Goal: Task Accomplishment & Management: Manage account settings

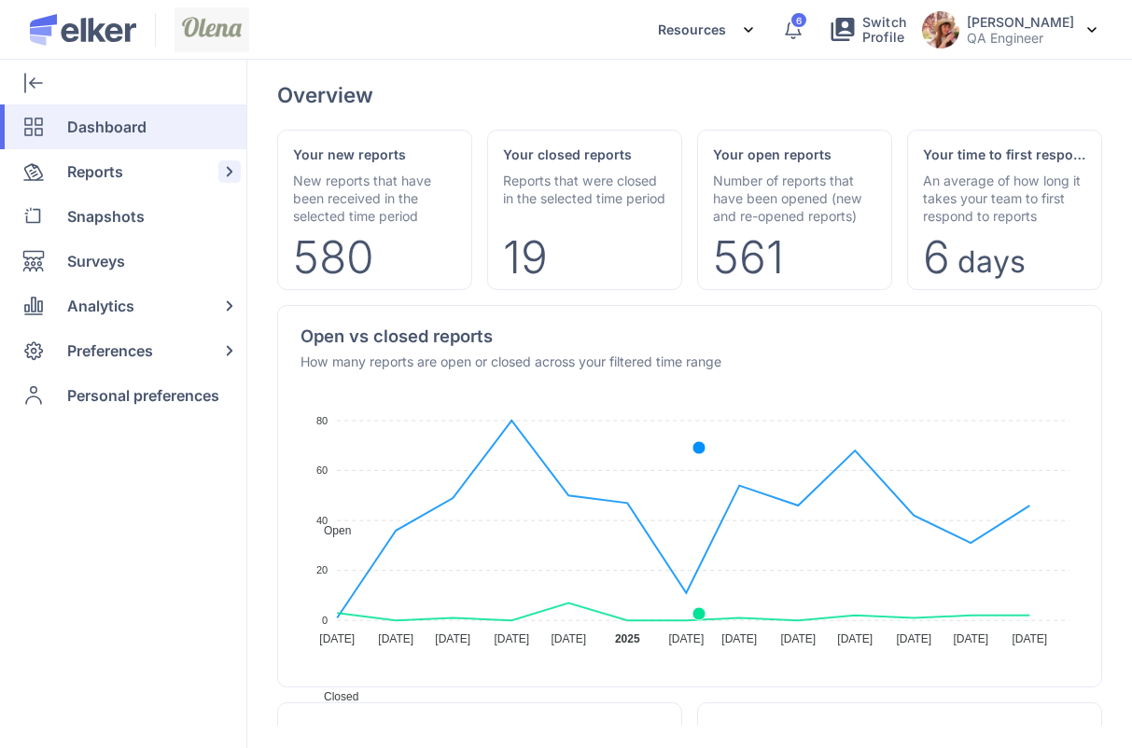
click at [117, 161] on span "Reports" at bounding box center [95, 171] width 56 height 45
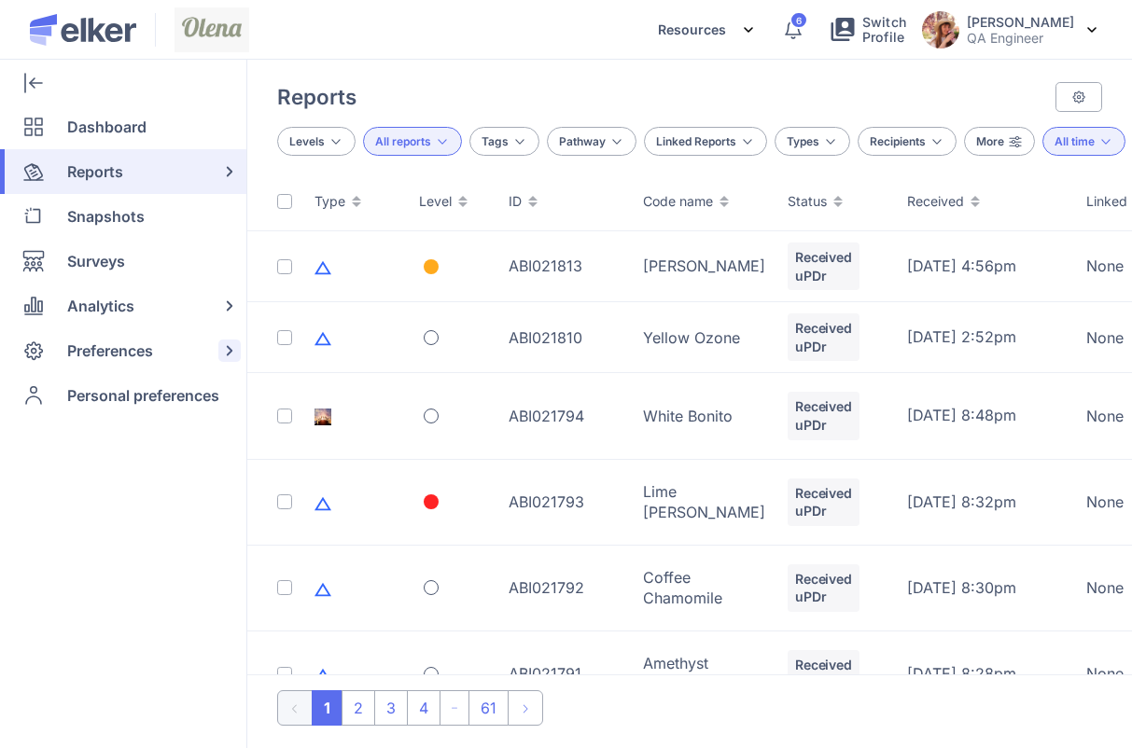
click at [104, 348] on span "Preferences" at bounding box center [110, 350] width 86 height 45
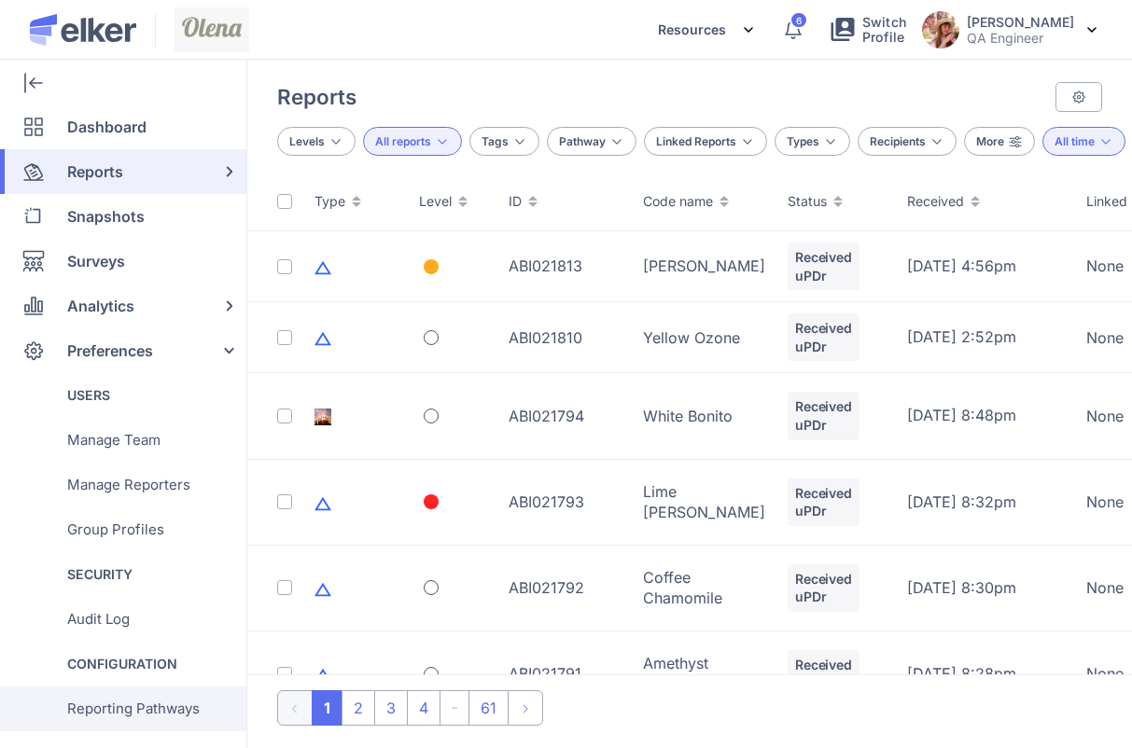
click at [115, 687] on span "Reporting Pathways" at bounding box center [133, 709] width 132 height 45
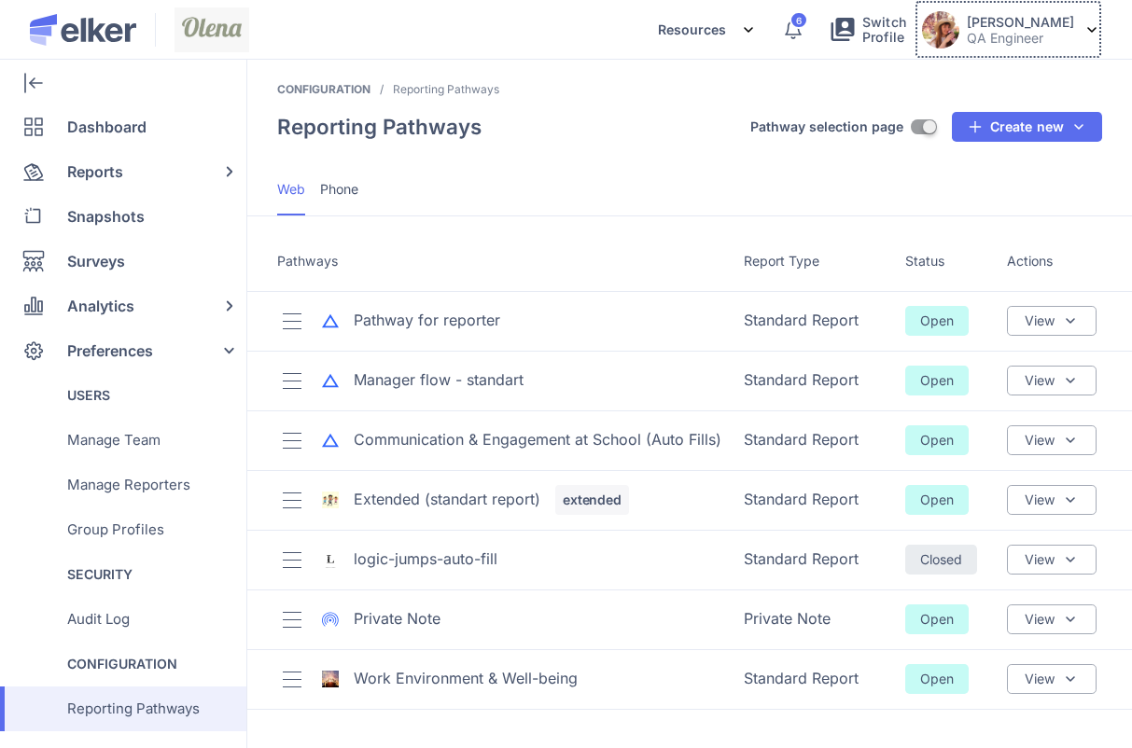
click at [1006, 57] on button "Olena Berdnyk QA Engineer" at bounding box center [1008, 29] width 188 height 59
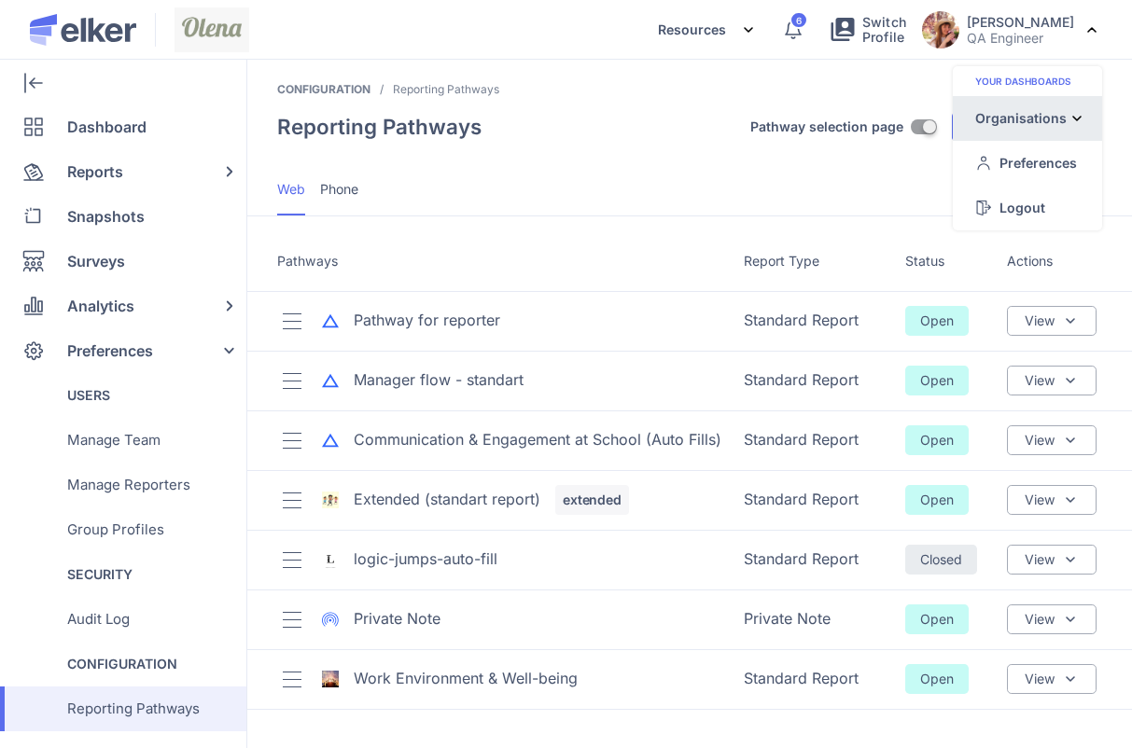
click at [1004, 123] on div "Organisations" at bounding box center [1020, 118] width 91 height 20
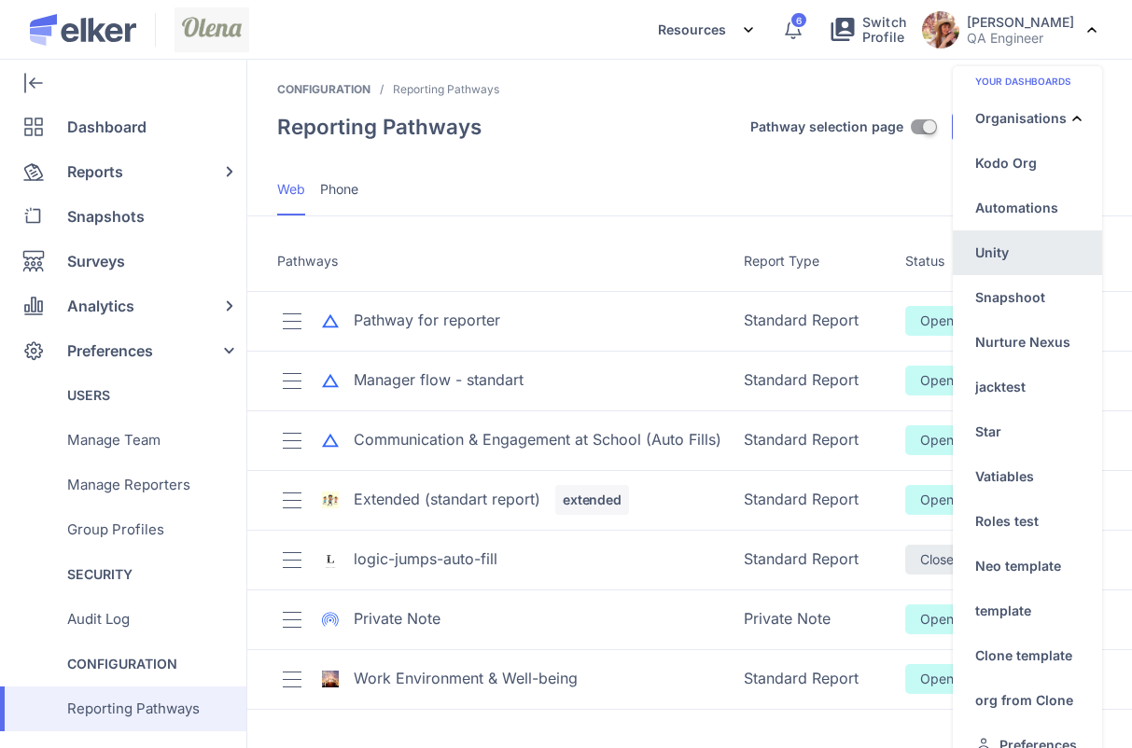
click at [973, 320] on div "Unity" at bounding box center [1027, 342] width 149 height 45
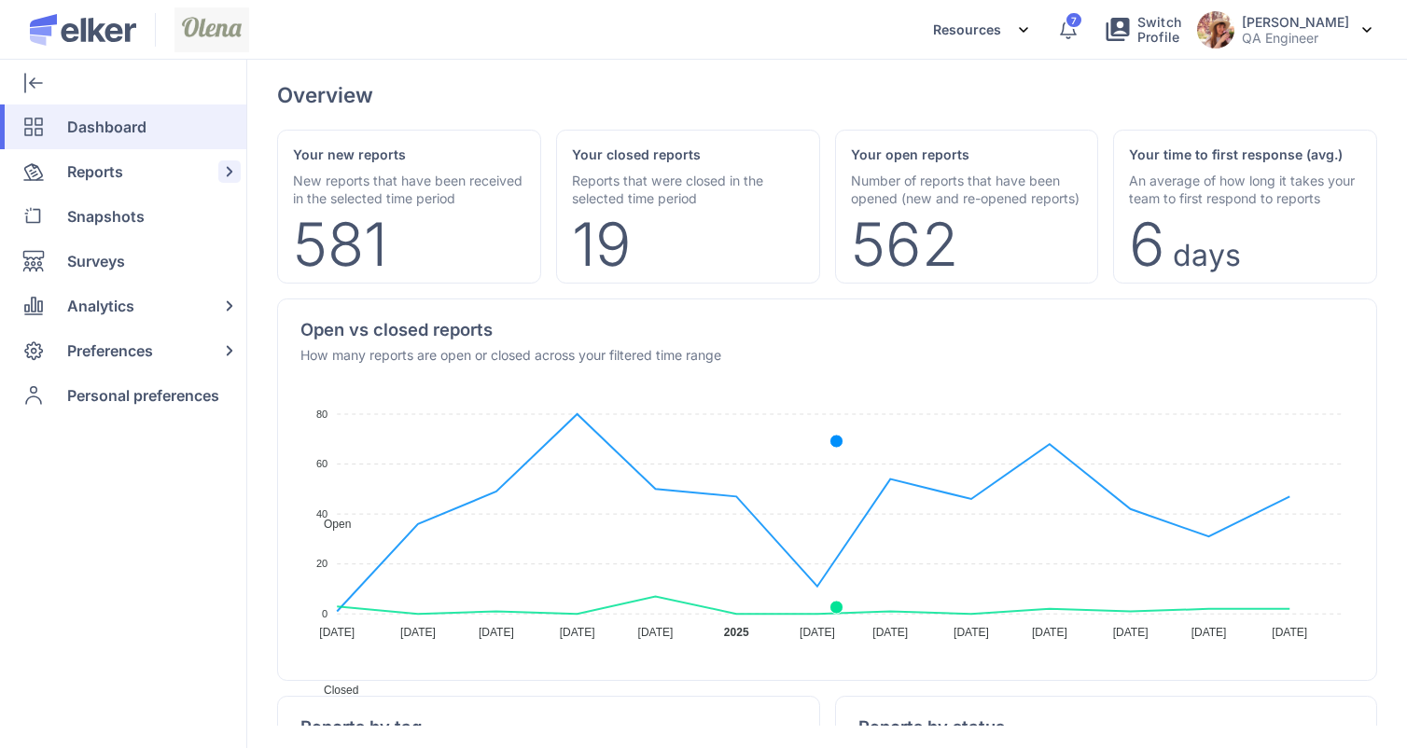
click at [129, 155] on div "Reports" at bounding box center [119, 171] width 239 height 45
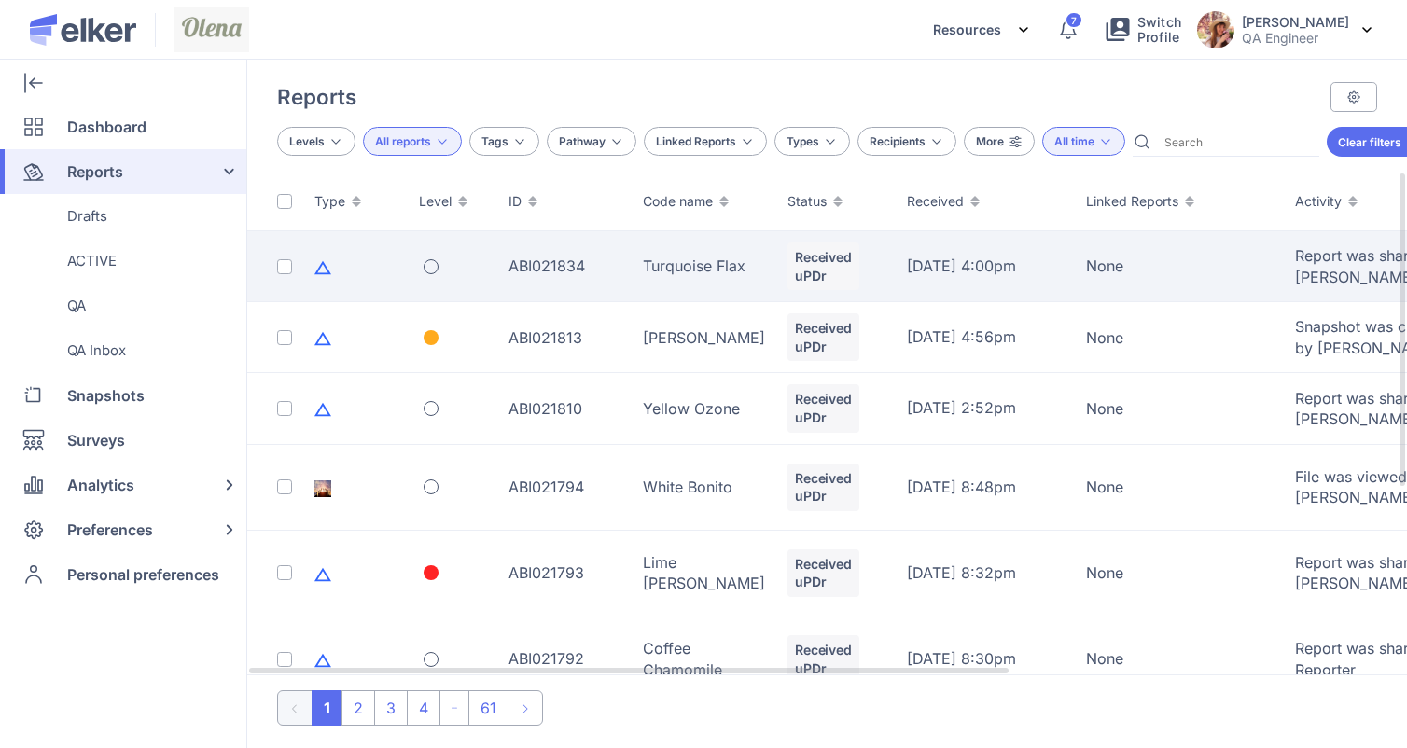
click at [397, 275] on td at bounding box center [355, 266] width 105 height 71
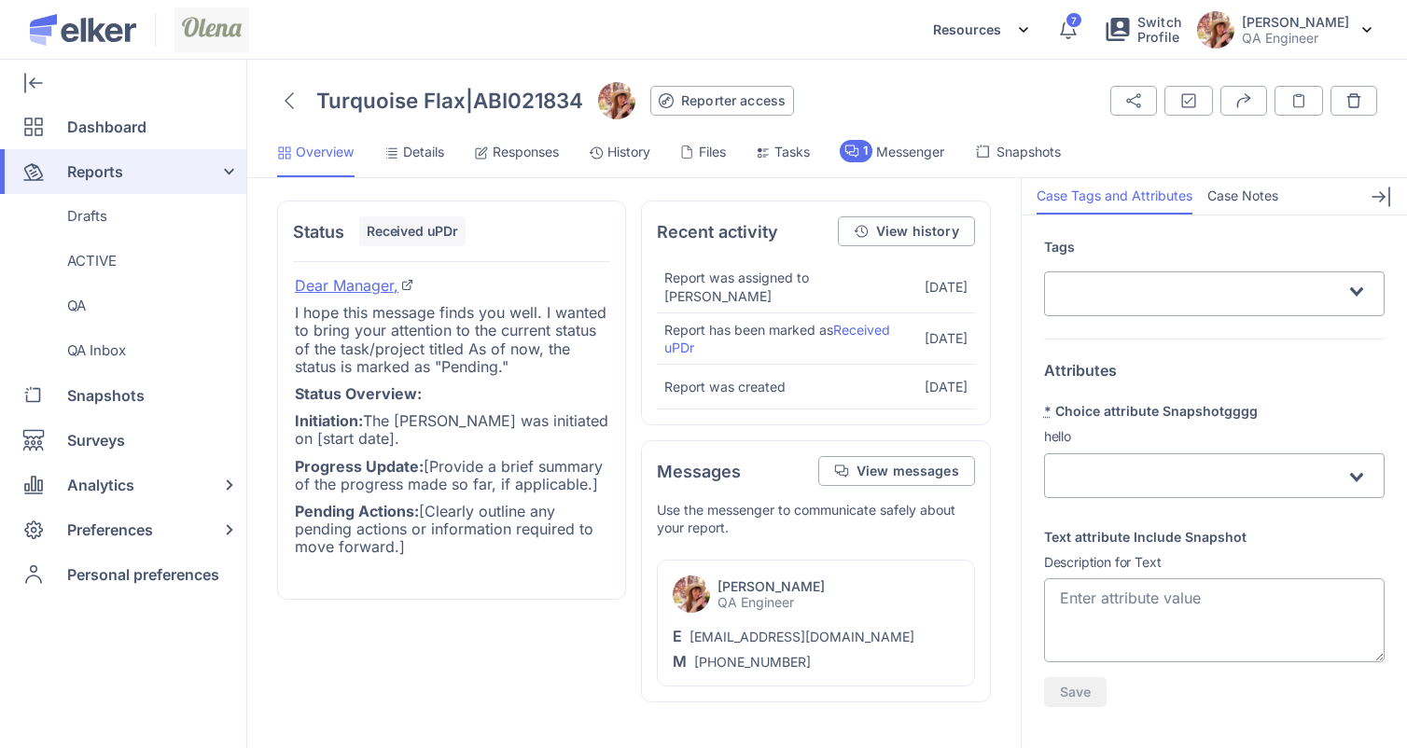
click at [432, 153] on span "Details" at bounding box center [423, 152] width 41 height 19
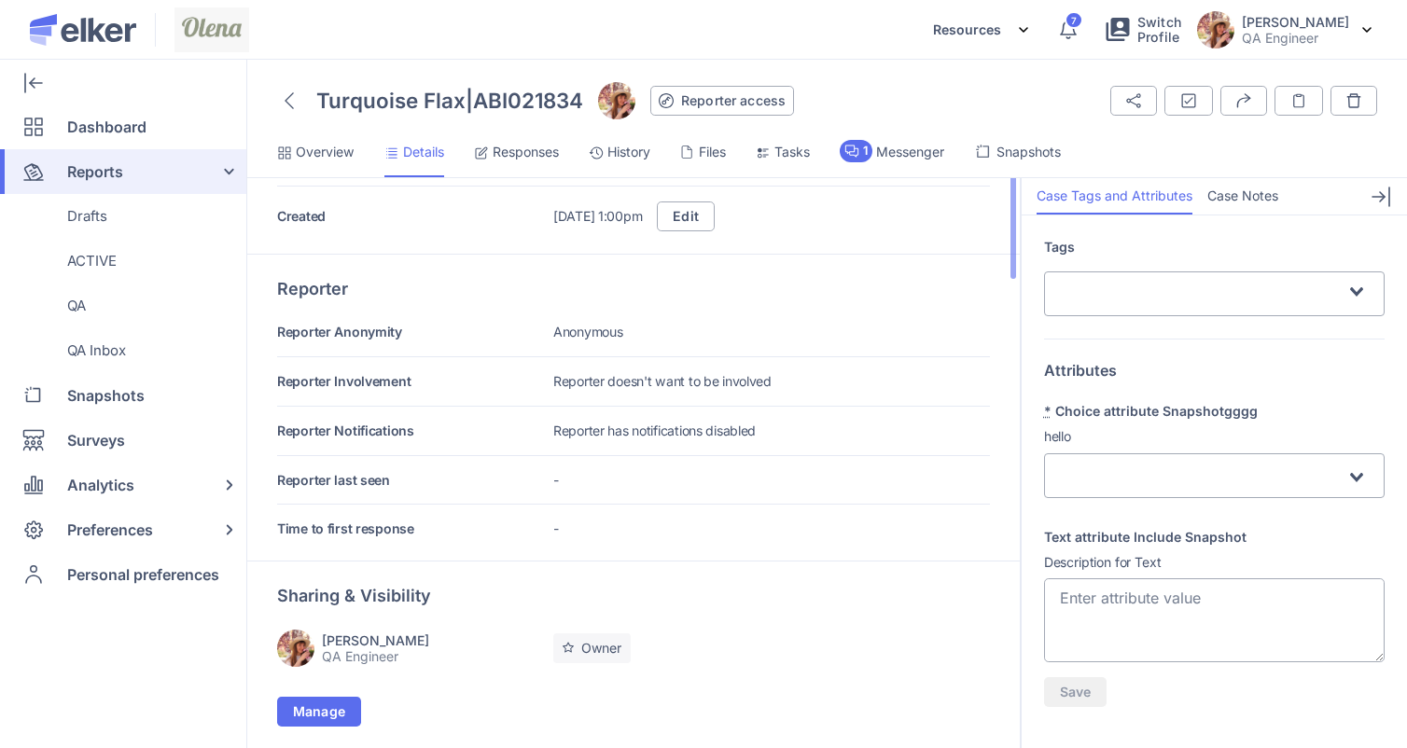
scroll to position [1, 0]
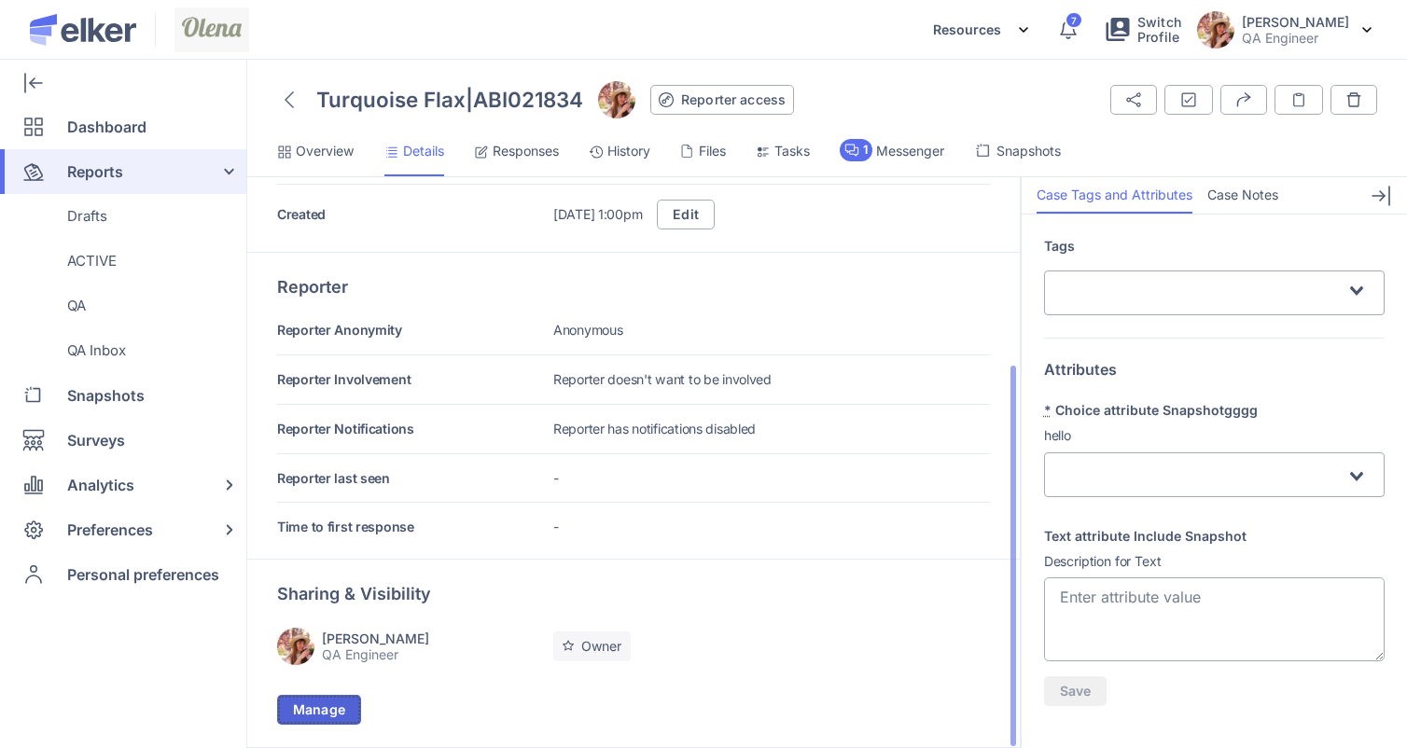
click at [332, 705] on span "Manage" at bounding box center [319, 710] width 52 height 13
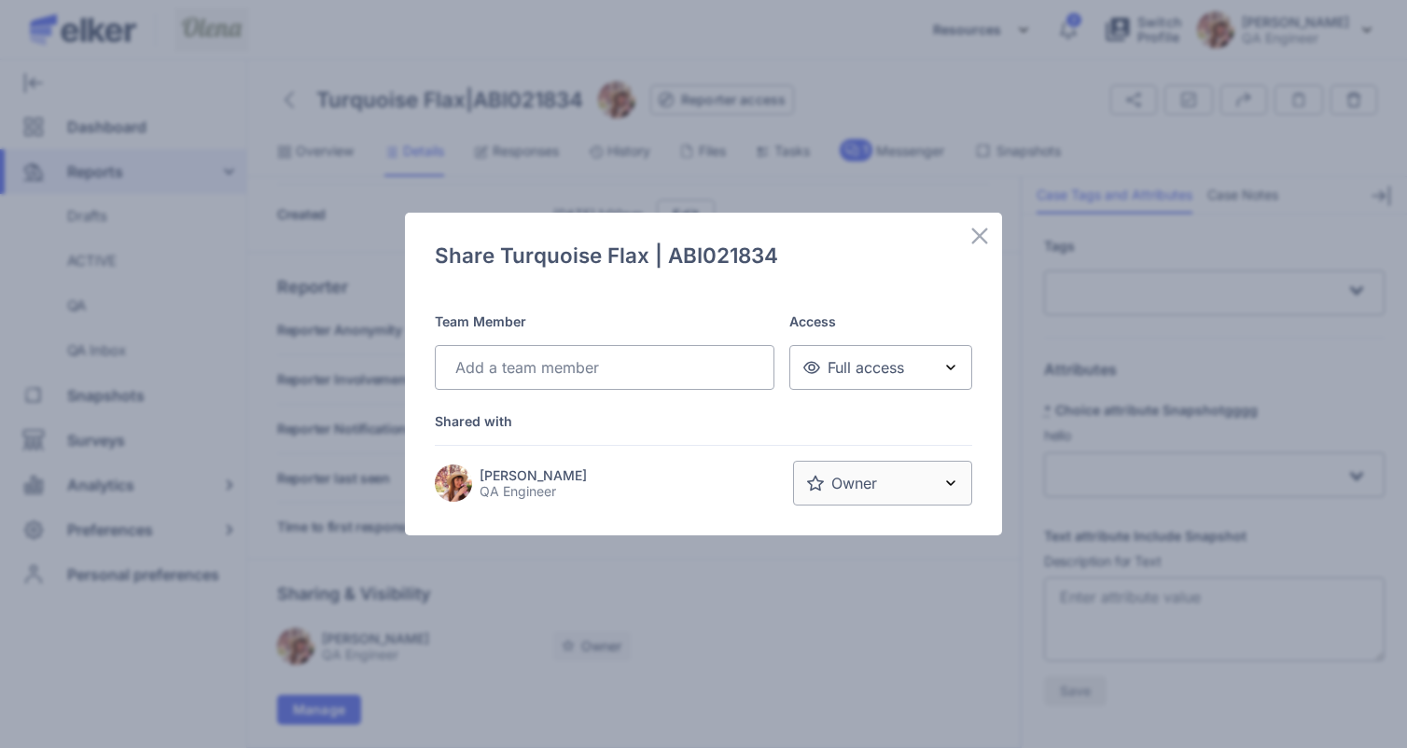
click at [515, 367] on input "Search for option" at bounding box center [600, 367] width 302 height 22
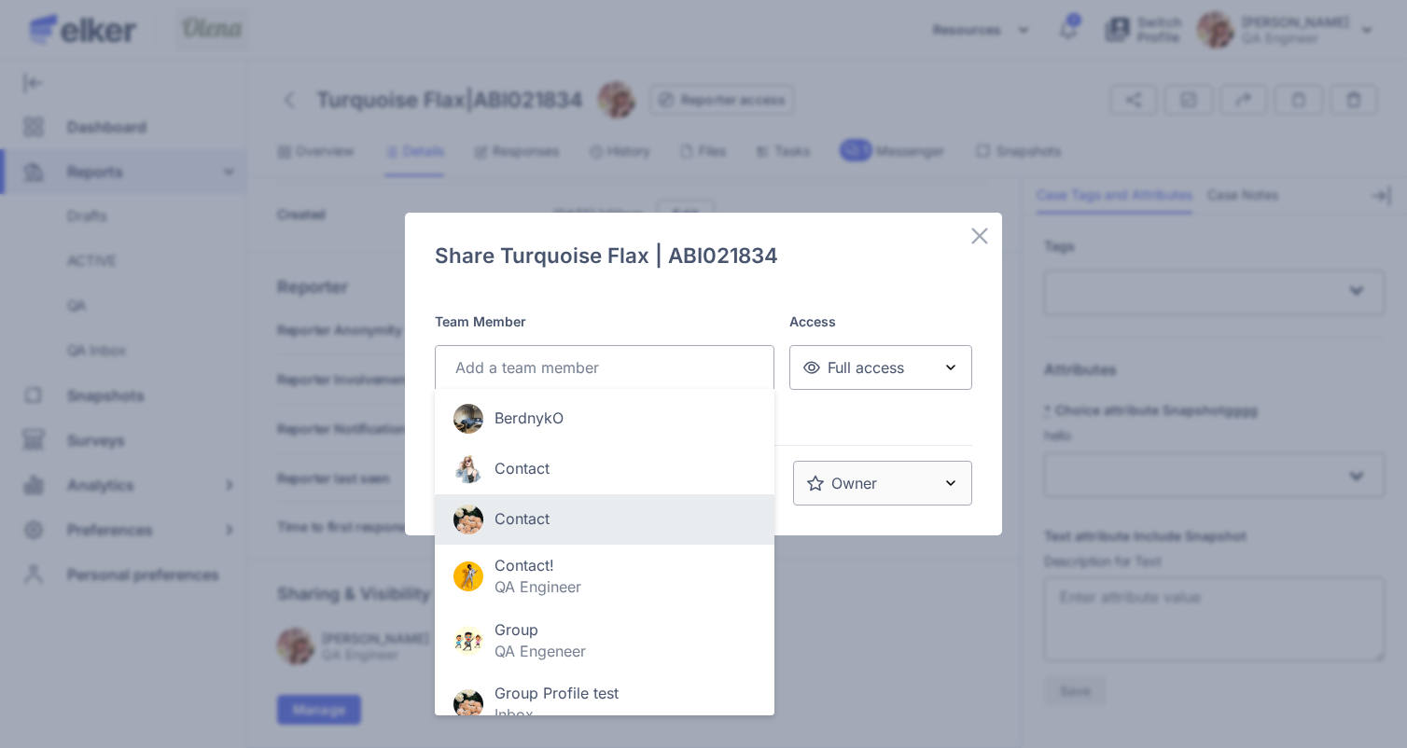
scroll to position [46, 0]
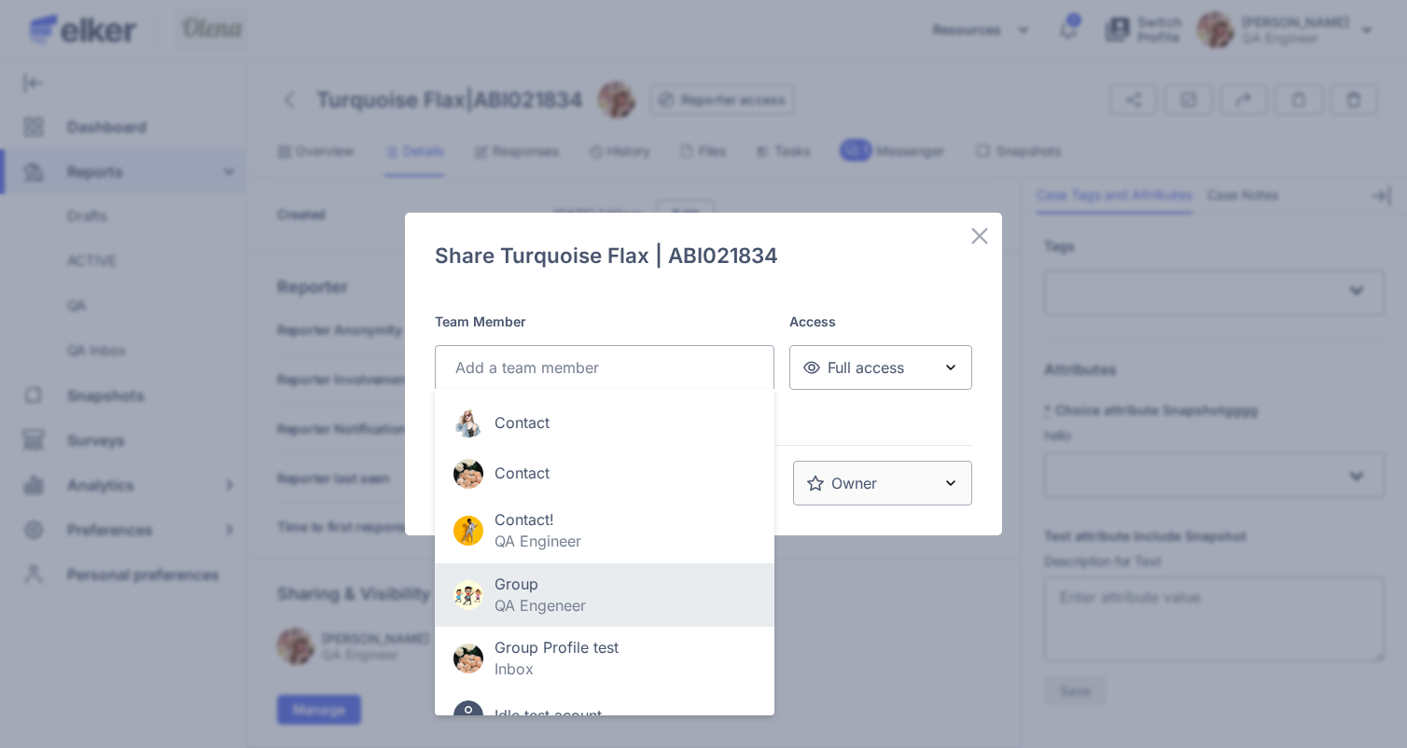
click at [528, 578] on div "Group" at bounding box center [540, 584] width 91 height 21
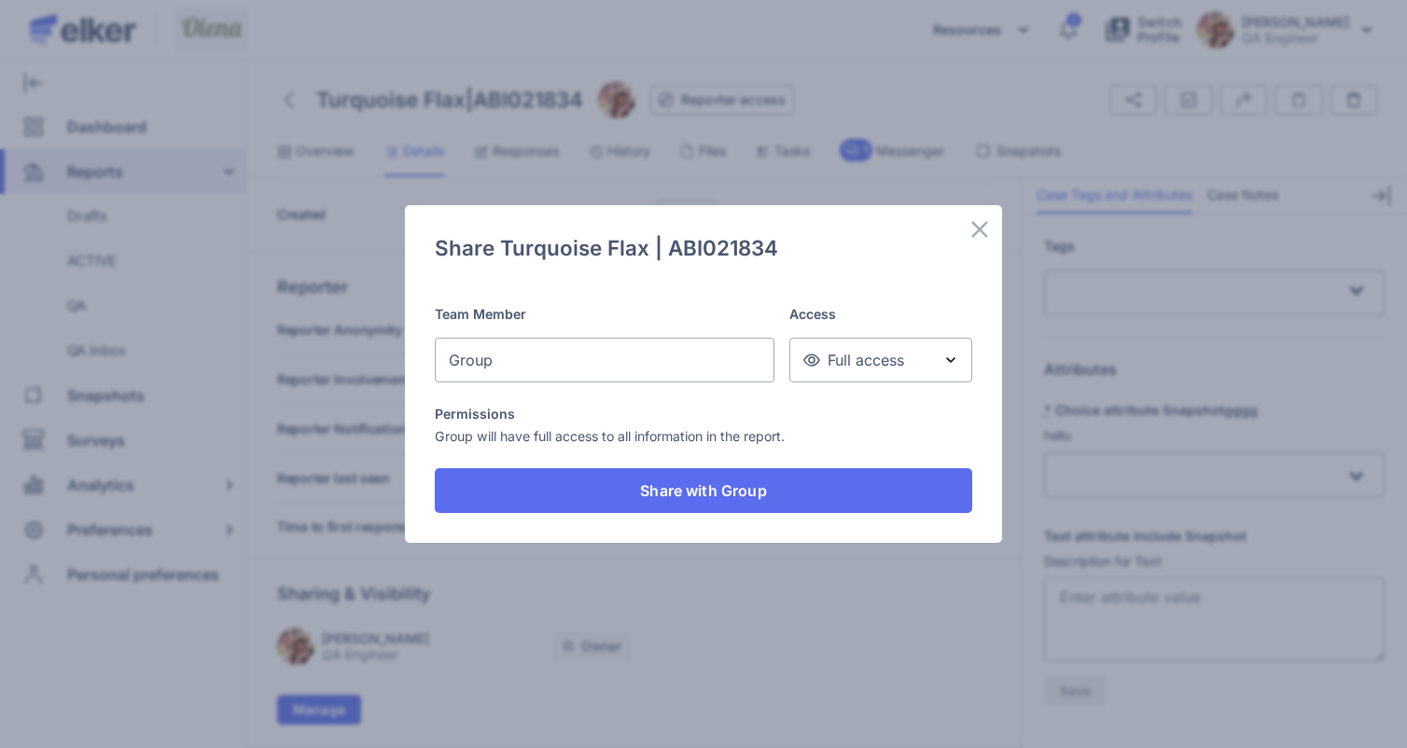
click at [847, 453] on div "Team Member Group Loading... Access Full access Loading... Permissions Group wi…" at bounding box center [703, 409] width 537 height 208
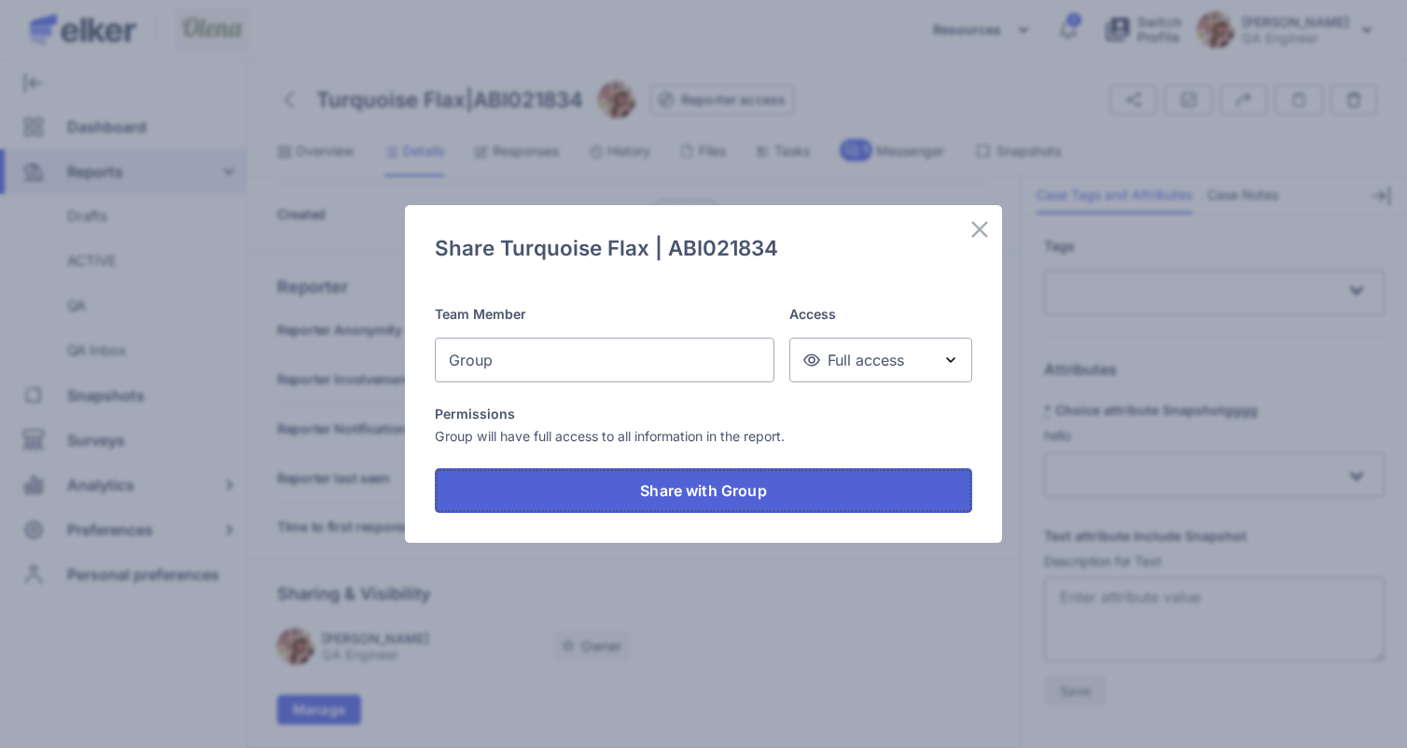
click at [847, 475] on button "Share with Group" at bounding box center [703, 490] width 537 height 45
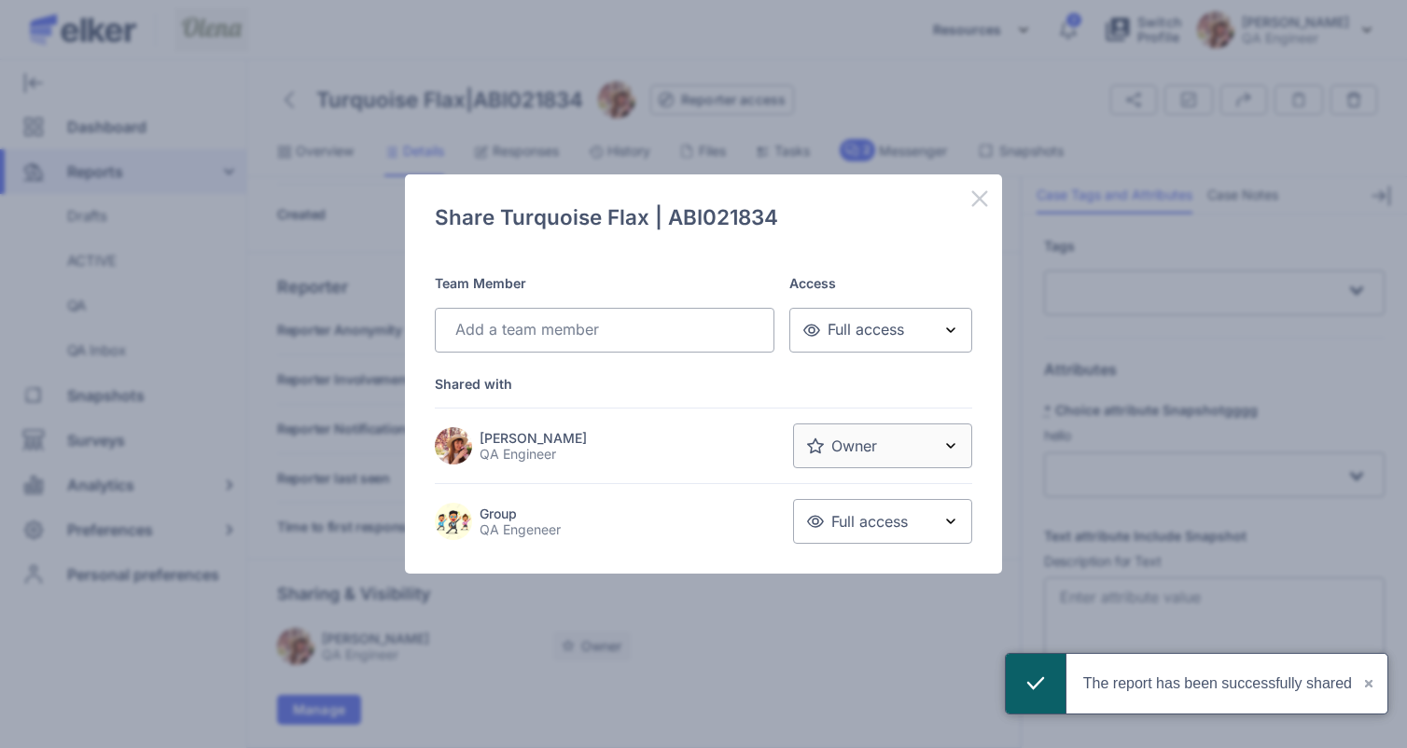
click at [983, 198] on icon at bounding box center [980, 199] width 22 height 22
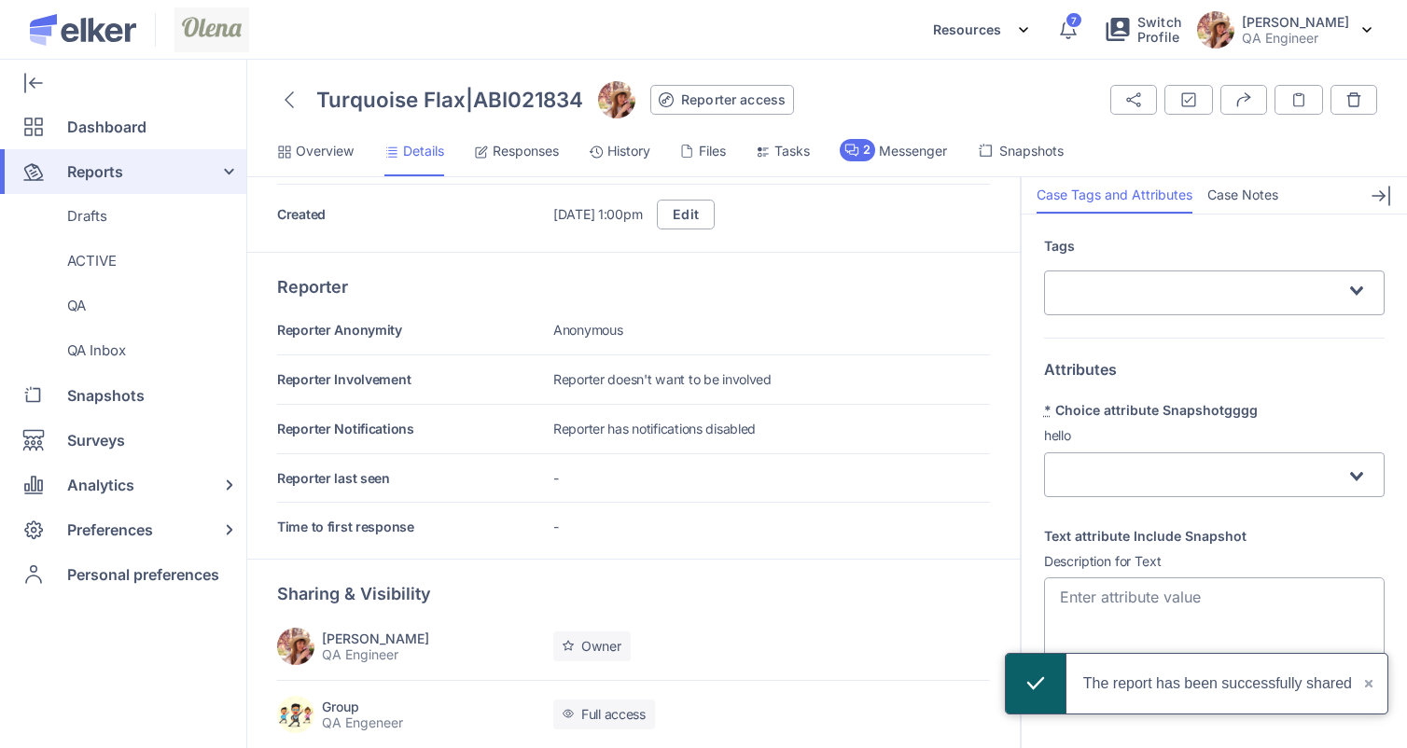
click at [977, 163] on li "2 Messenger" at bounding box center [1020, 157] width 87 height 37
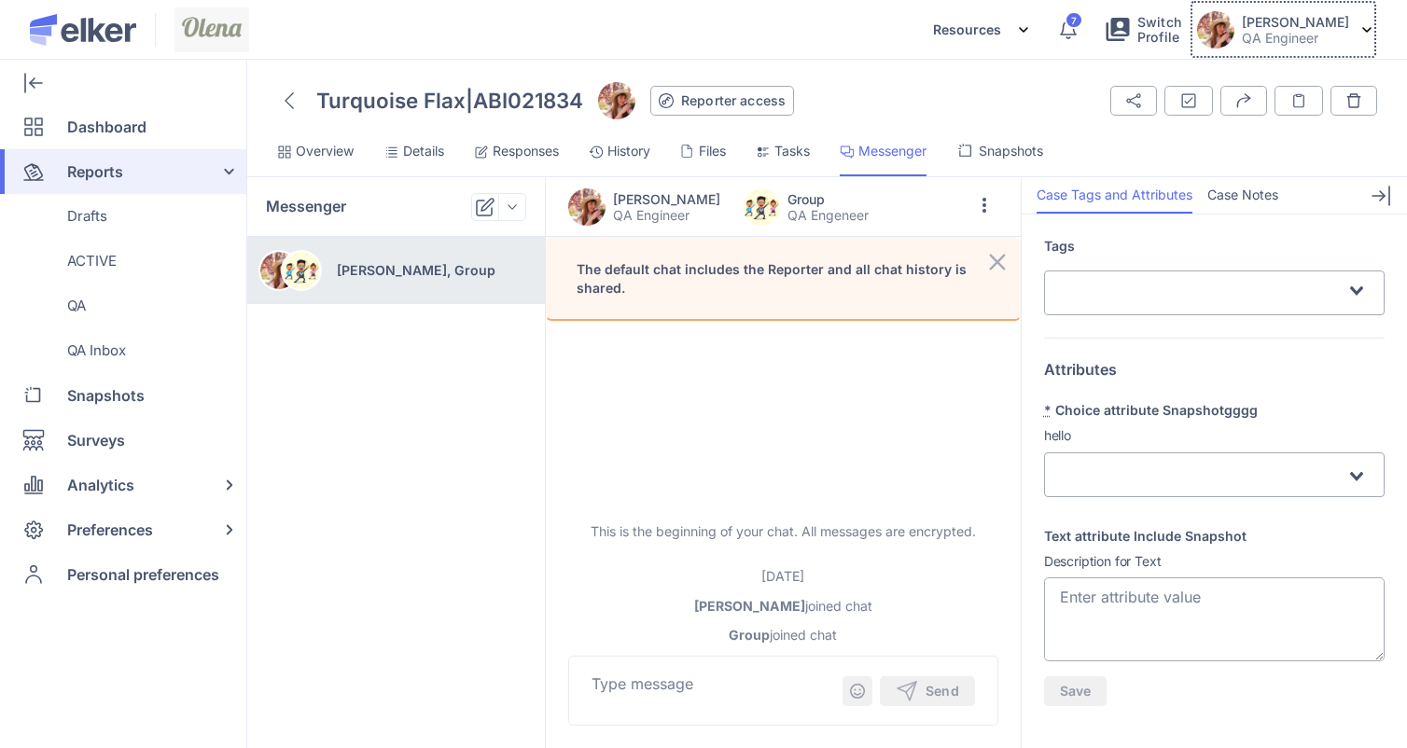
click at [1234, 36] on img at bounding box center [1215, 29] width 37 height 37
click at [1253, 91] on div "YOUR DASHBOARDS" at bounding box center [1302, 81] width 149 height 30
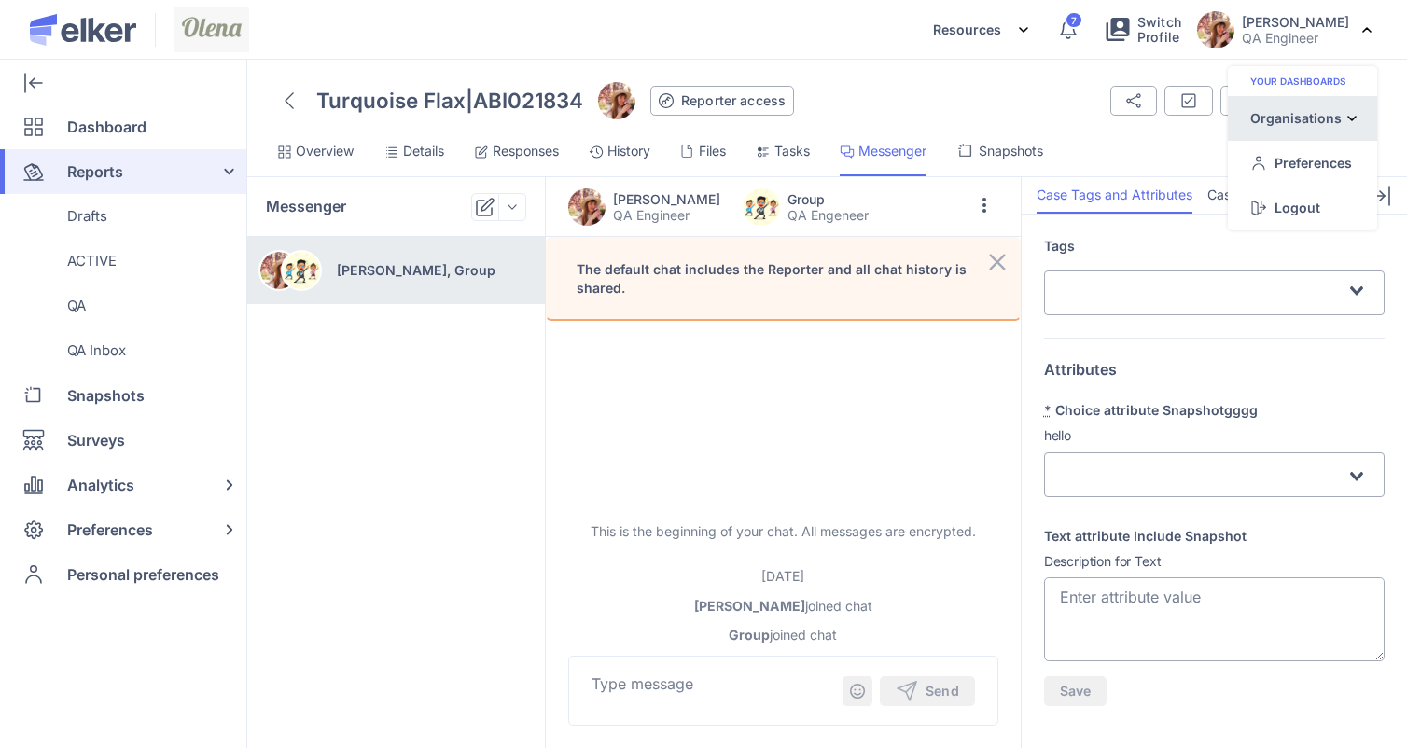
click at [0, 0] on div "Organisations" at bounding box center [0, 0] width 0 height 0
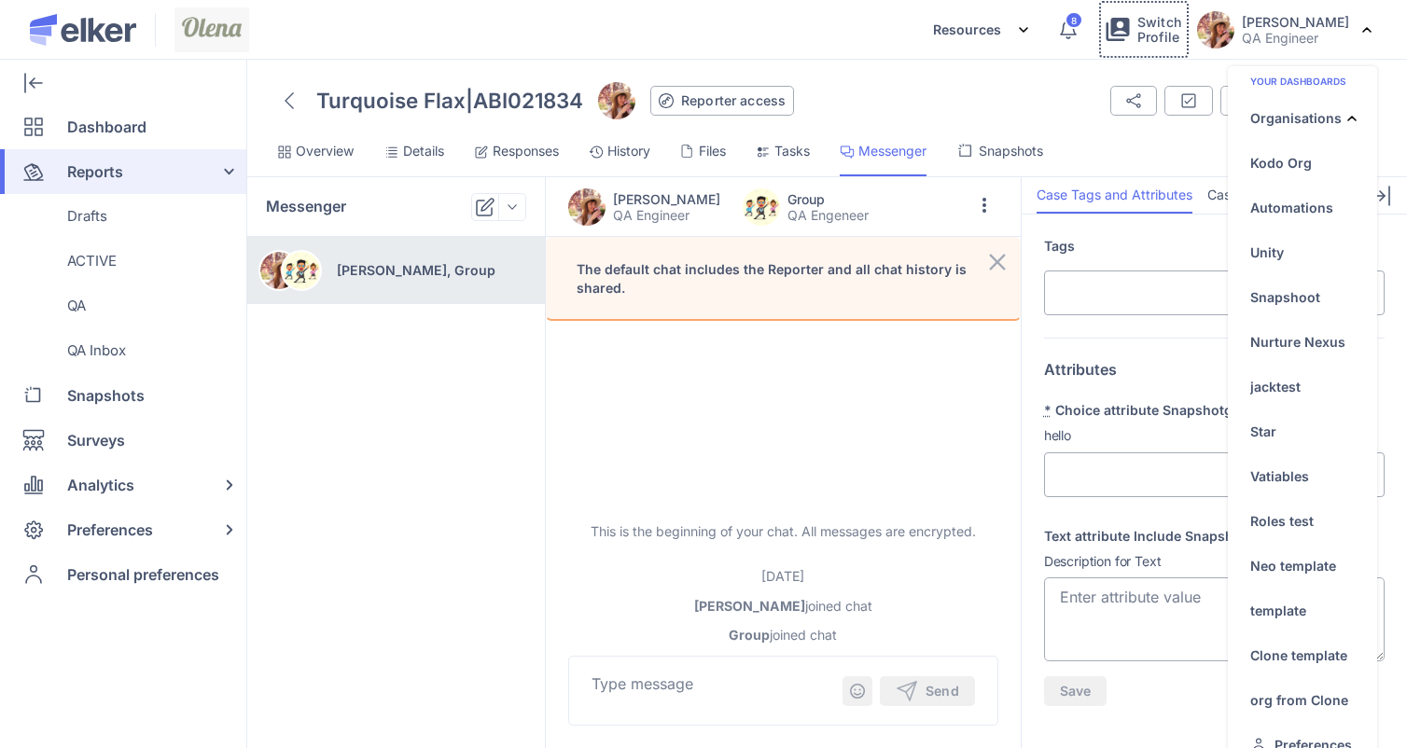
click at [1162, 36] on span "Switch Profile" at bounding box center [1159, 30] width 45 height 30
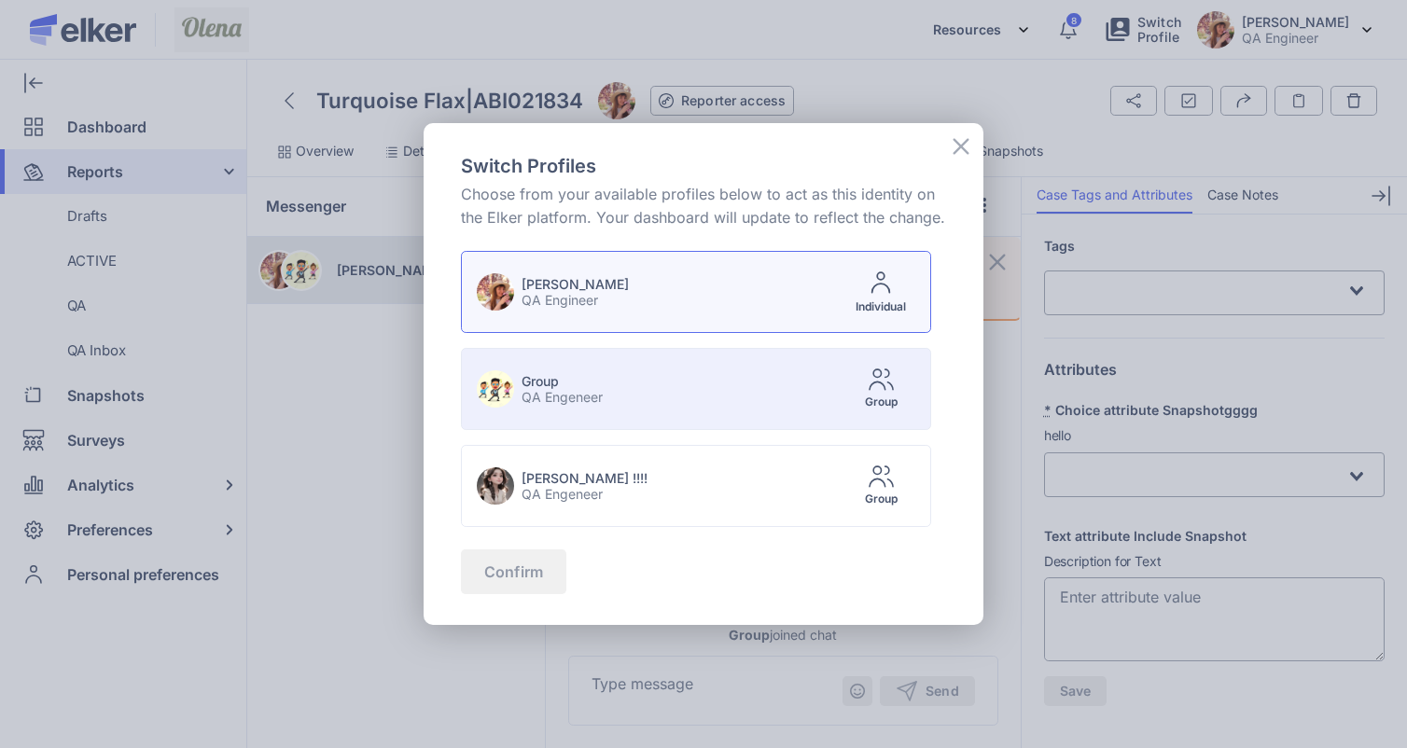
click at [704, 388] on li "Group QA Engeneer Group" at bounding box center [696, 389] width 470 height 82
click at [536, 554] on button "Confirm" at bounding box center [513, 572] width 105 height 45
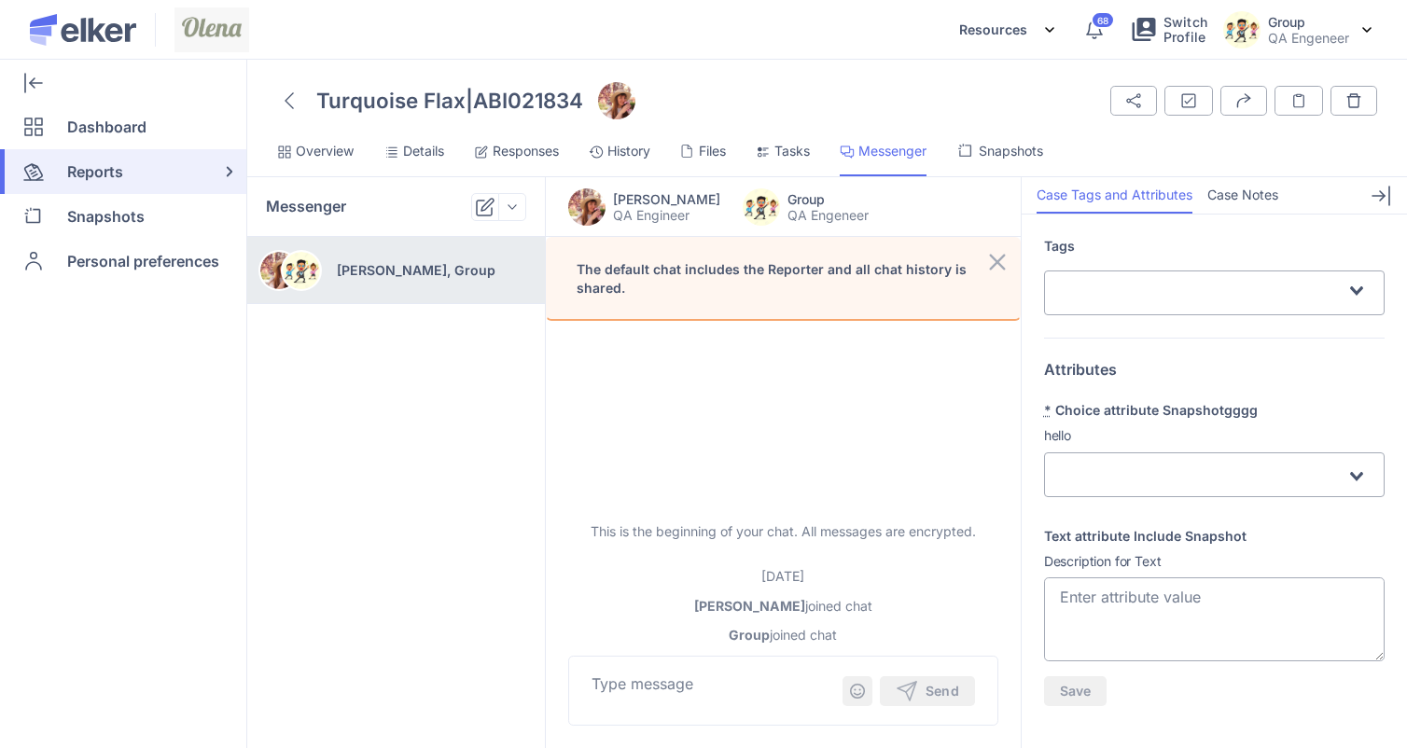
click at [655, 694] on textarea at bounding box center [714, 695] width 244 height 45
type textarea "rtgyh"
click at [905, 676] on button "Send" at bounding box center [927, 691] width 95 height 30
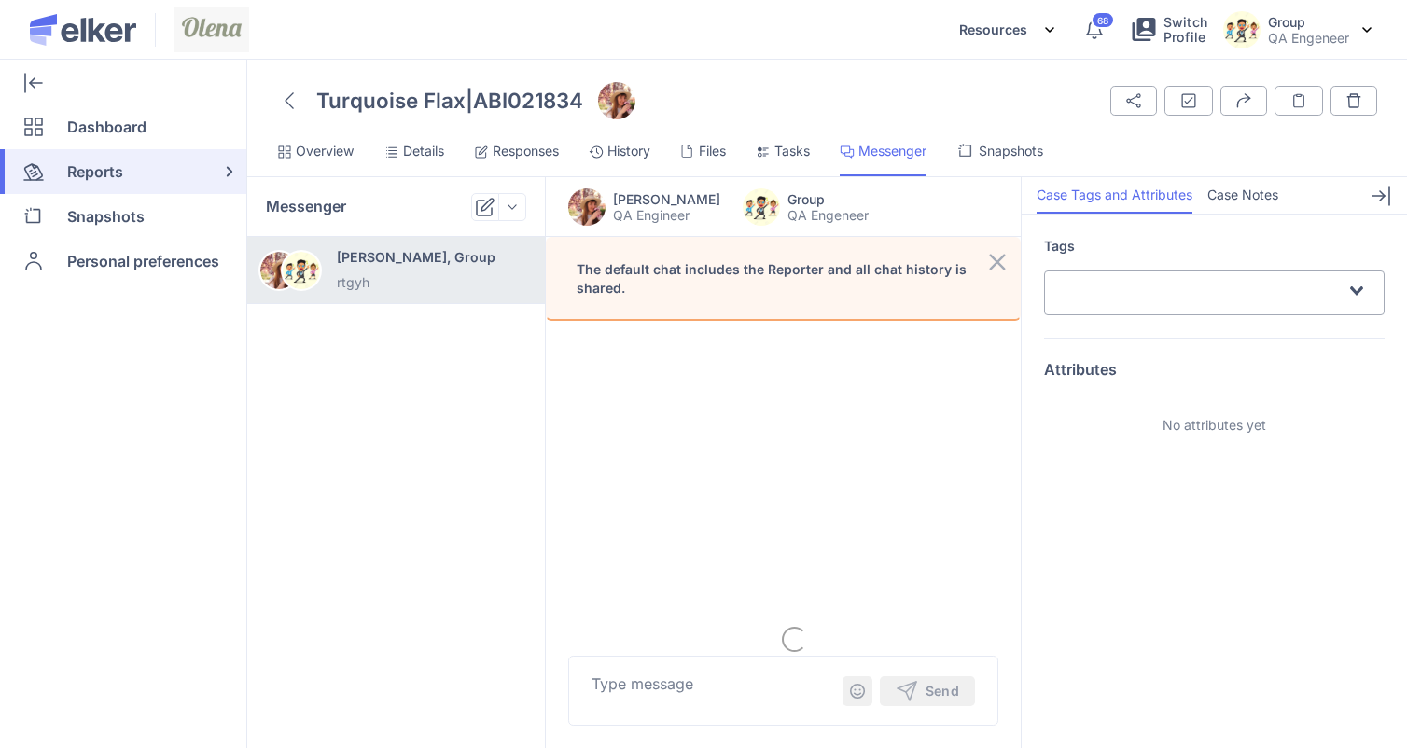
click at [416, 157] on span "Details" at bounding box center [423, 151] width 41 height 19
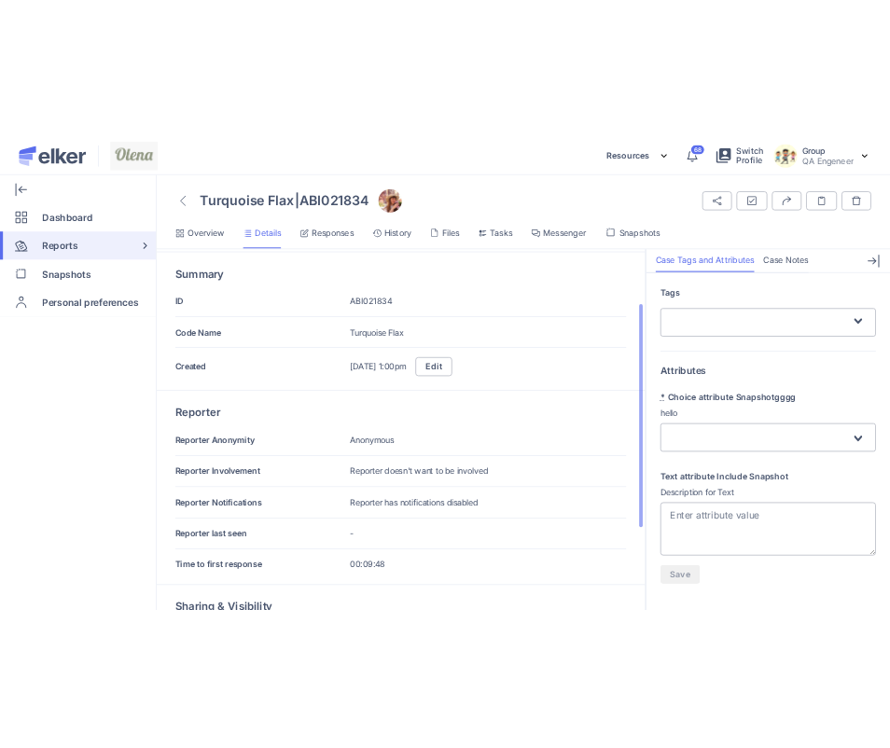
scroll to position [135, 0]
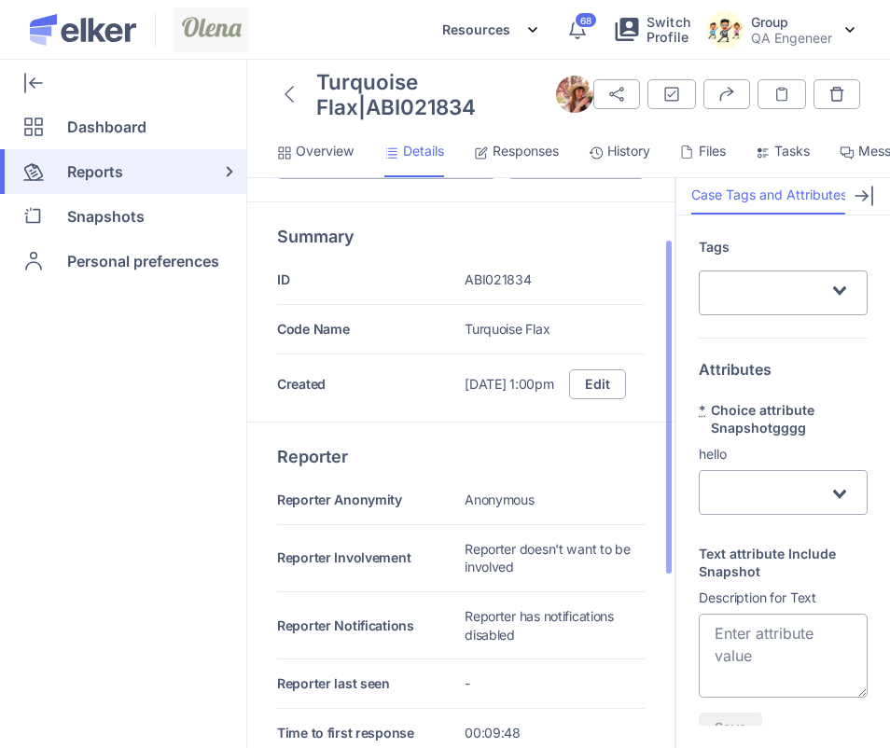
scroll to position [123, 0]
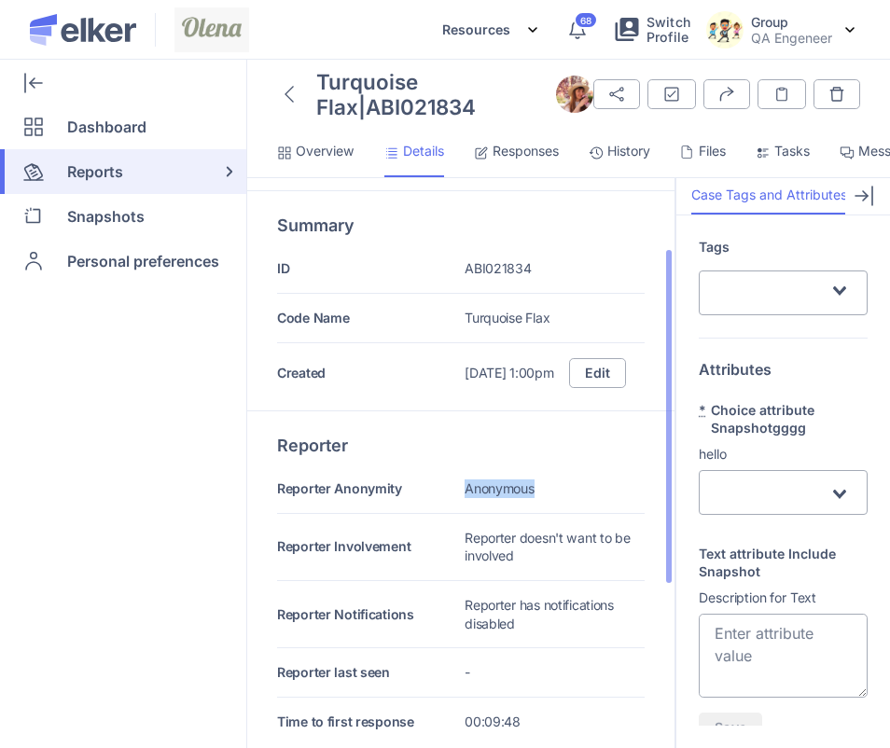
drag, startPoint x: 463, startPoint y: 493, endPoint x: 546, endPoint y: 493, distance: 83.0
click at [546, 493] on div "Reporter Anonymity Anonymous" at bounding box center [461, 497] width 368 height 35
click at [280, 95] on div at bounding box center [289, 94] width 24 height 32
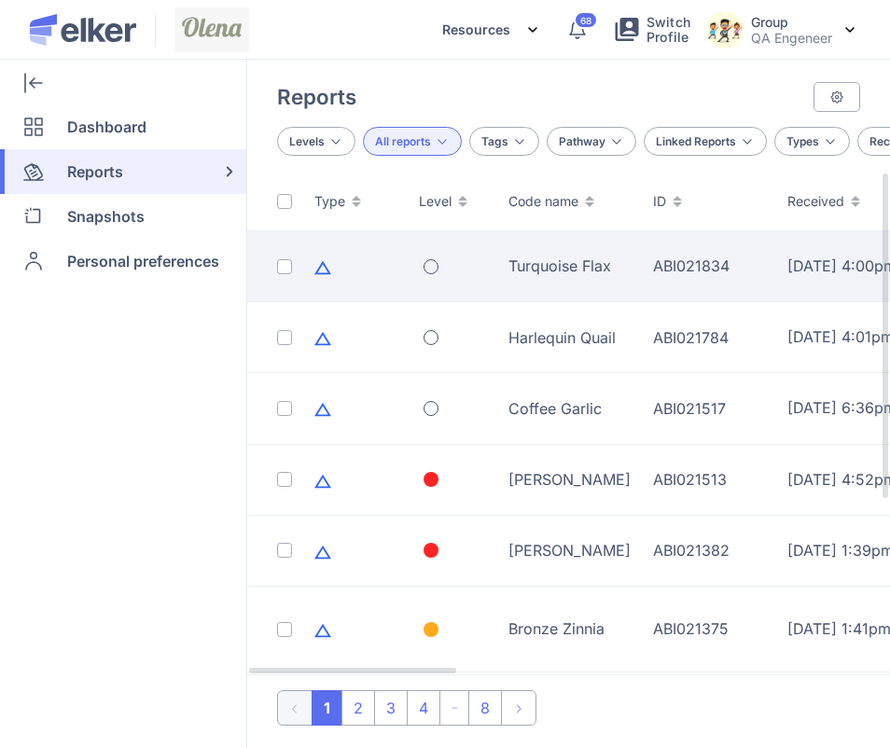
click at [578, 283] on td "Turquoise Flax" at bounding box center [569, 266] width 145 height 71
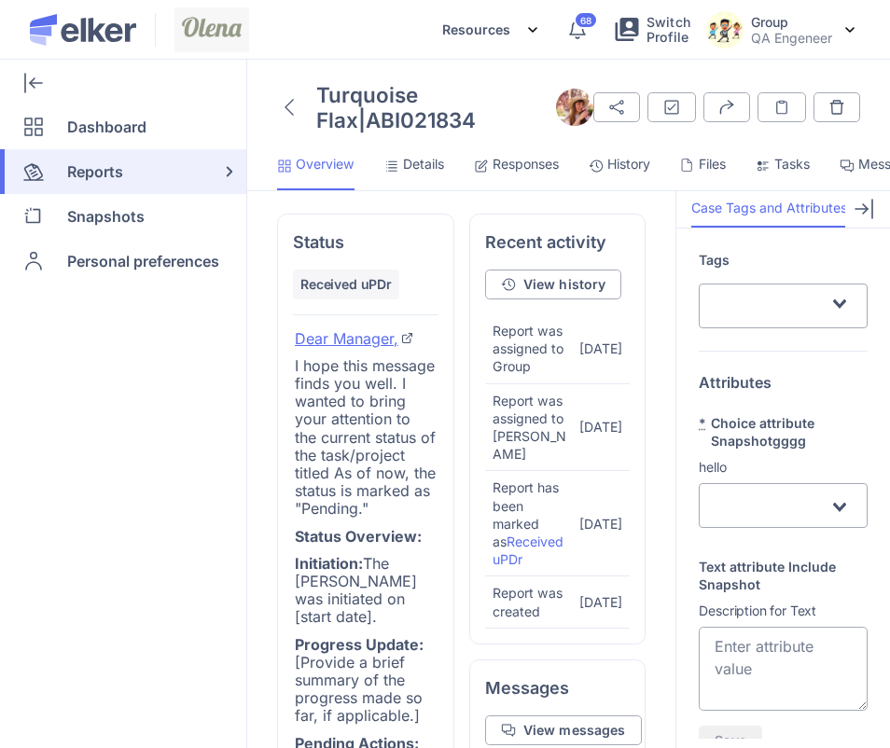
click at [285, 103] on icon at bounding box center [289, 107] width 9 height 17
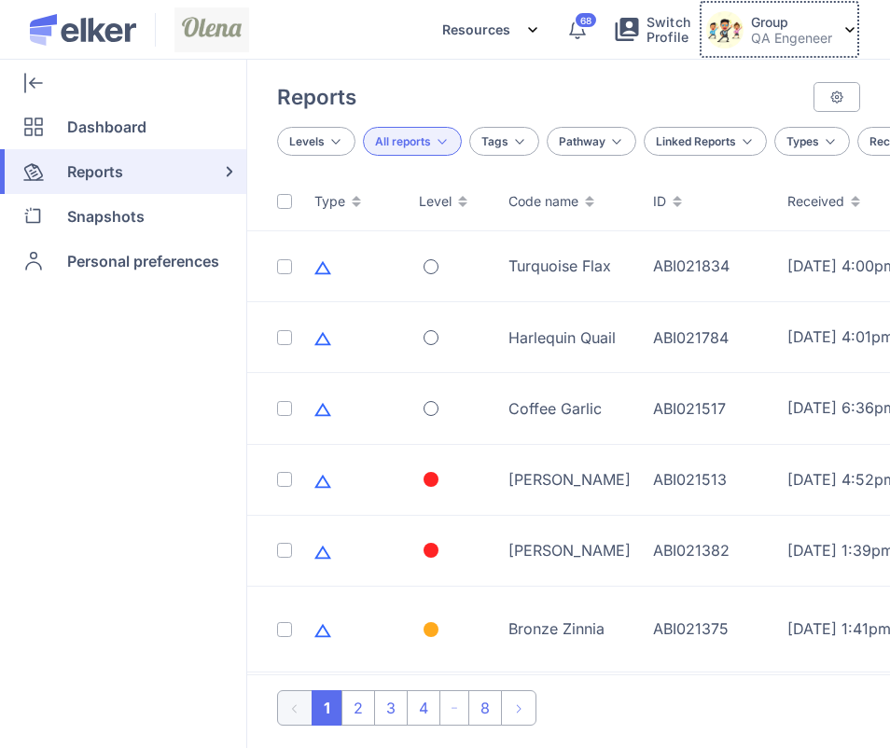
click at [742, 30] on img at bounding box center [724, 29] width 37 height 37
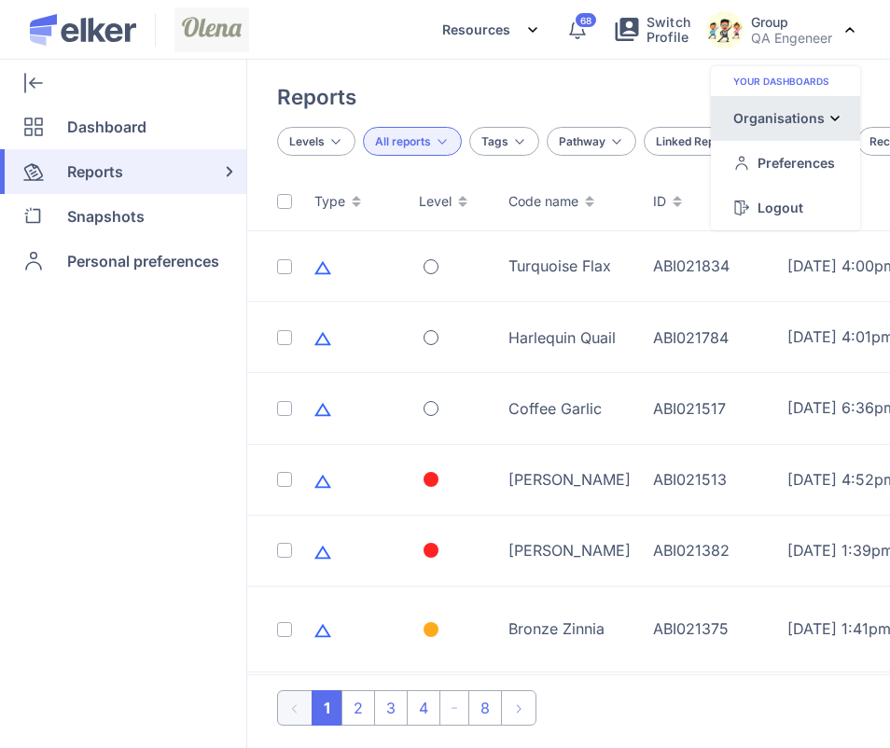
click at [0, 0] on div "Organisations" at bounding box center [0, 0] width 0 height 0
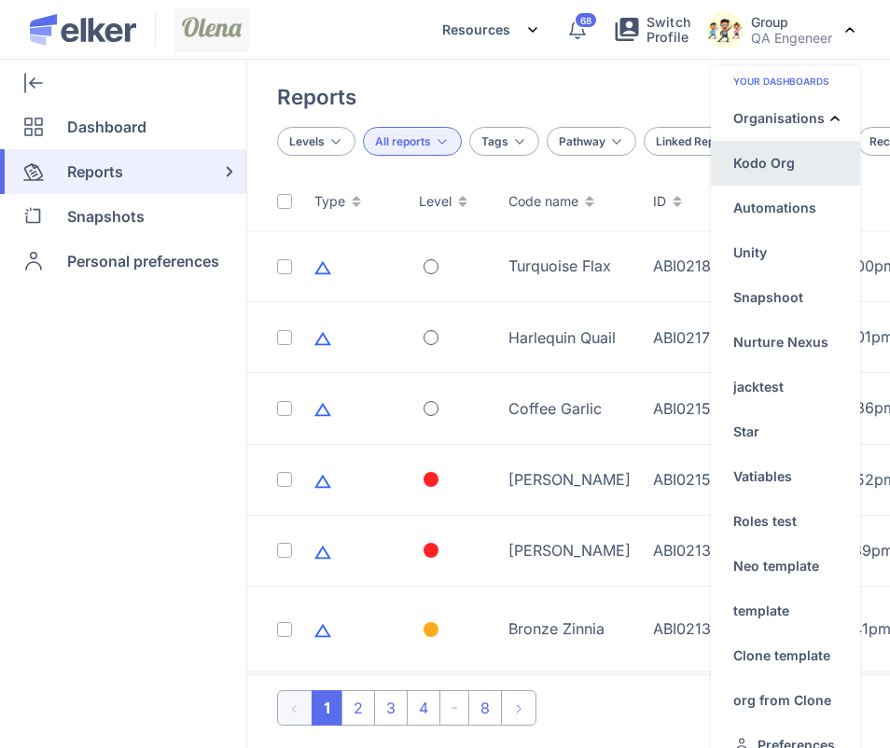
click at [761, 160] on div "Kodo Org" at bounding box center [764, 163] width 62 height 20
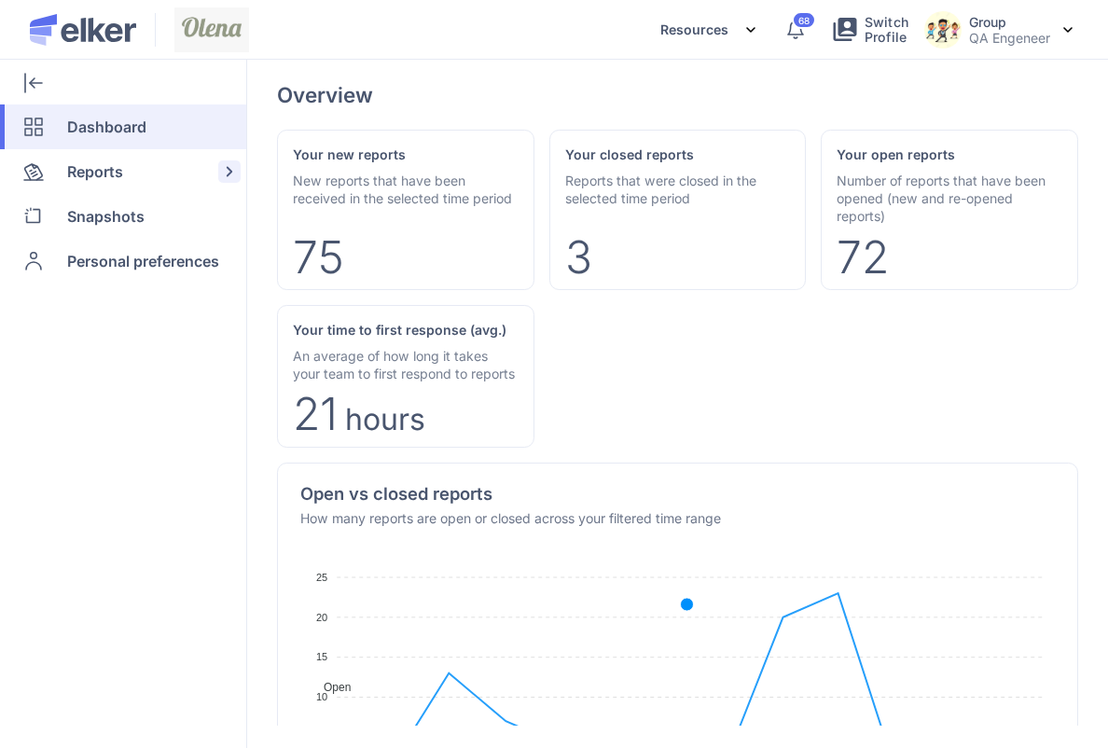
click at [135, 168] on div "Reports" at bounding box center [119, 171] width 239 height 45
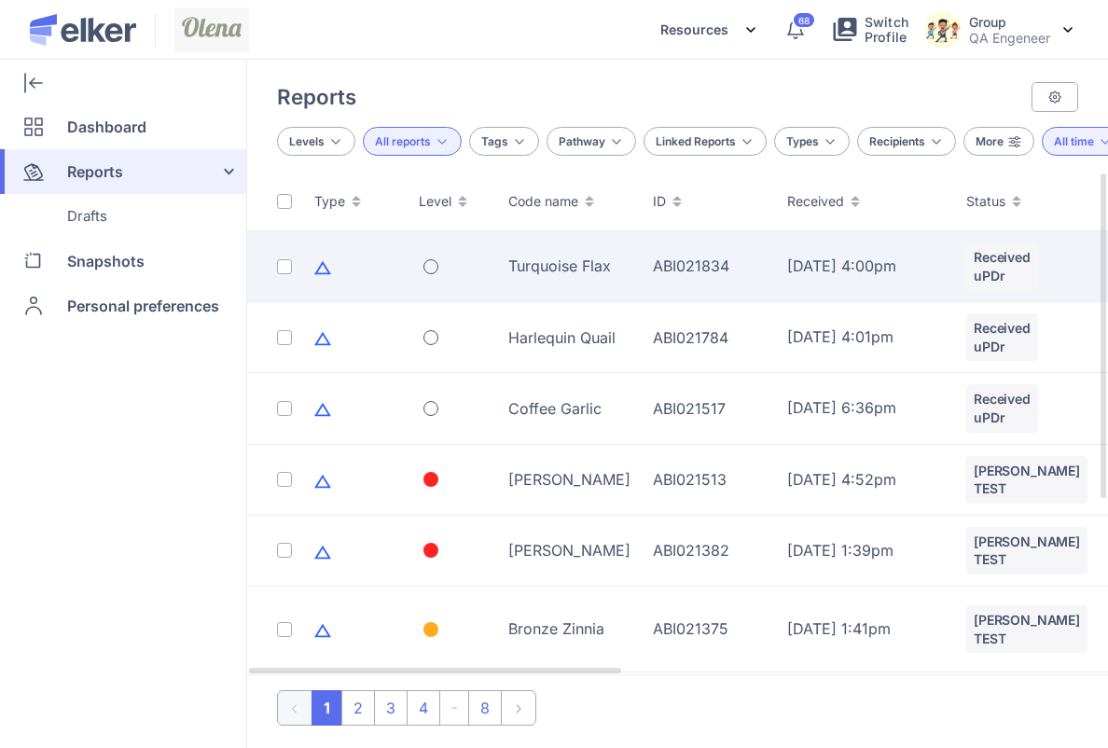
click at [776, 237] on td "22 Aug 2025 - 4:00pm" at bounding box center [865, 266] width 179 height 71
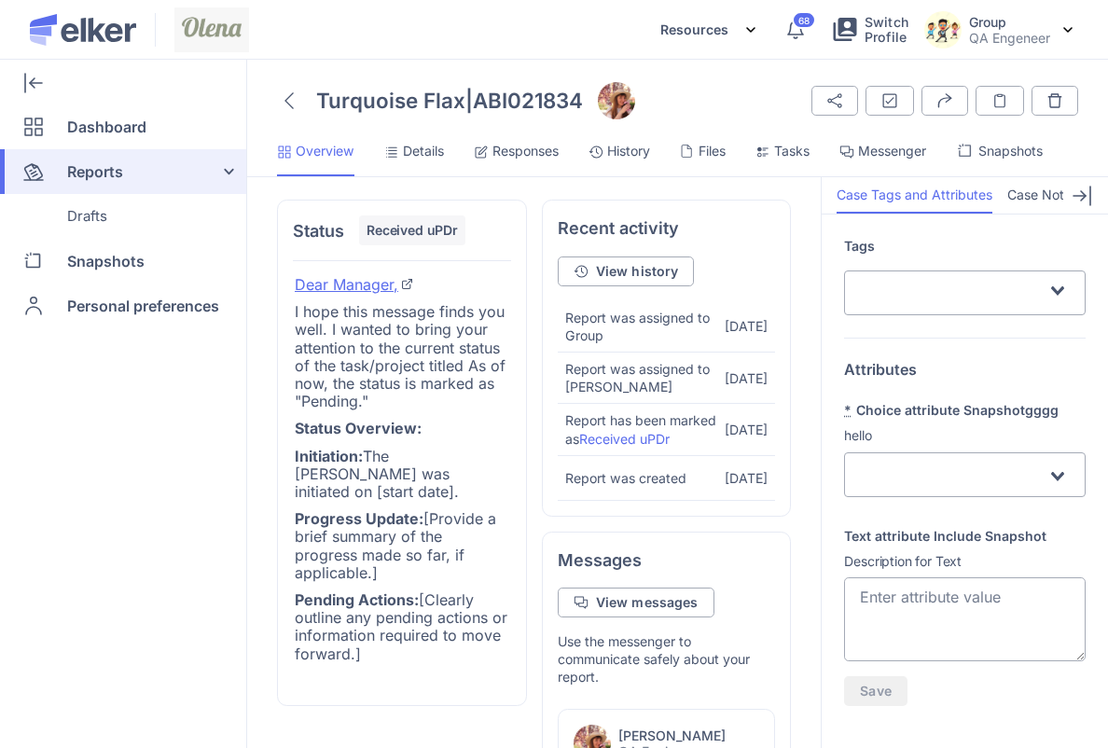
click at [1012, 143] on span "Snapshots" at bounding box center [1011, 151] width 64 height 19
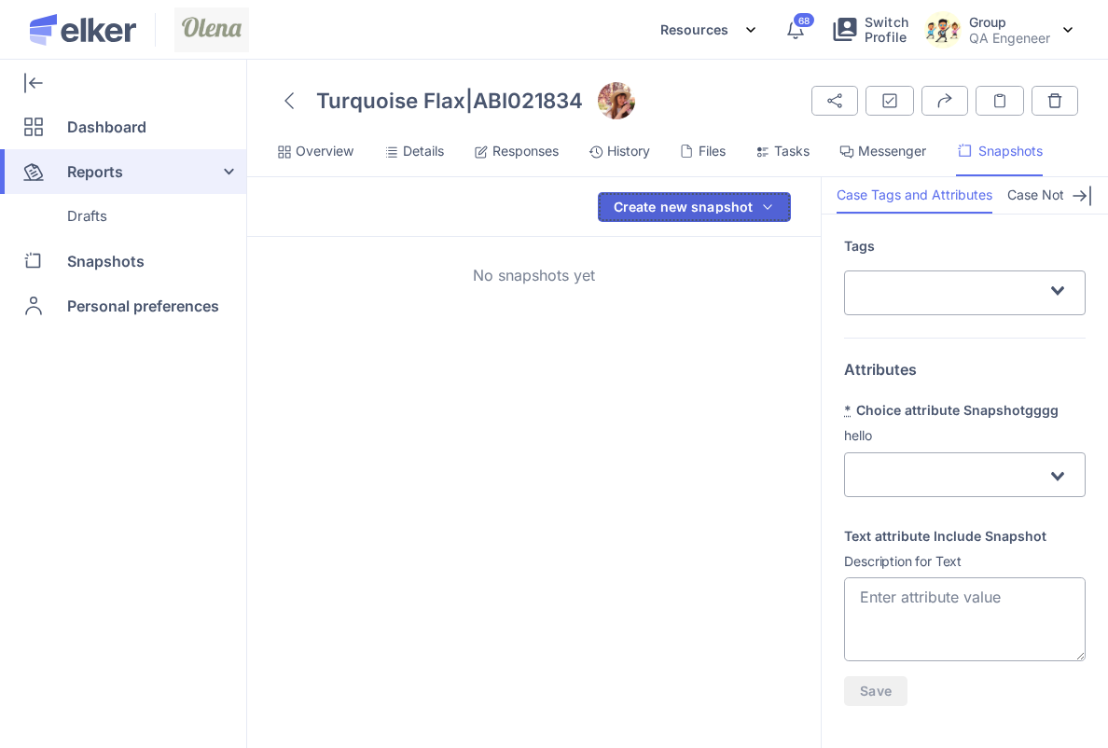
click at [715, 212] on div "Create new snapshot" at bounding box center [684, 207] width 140 height 13
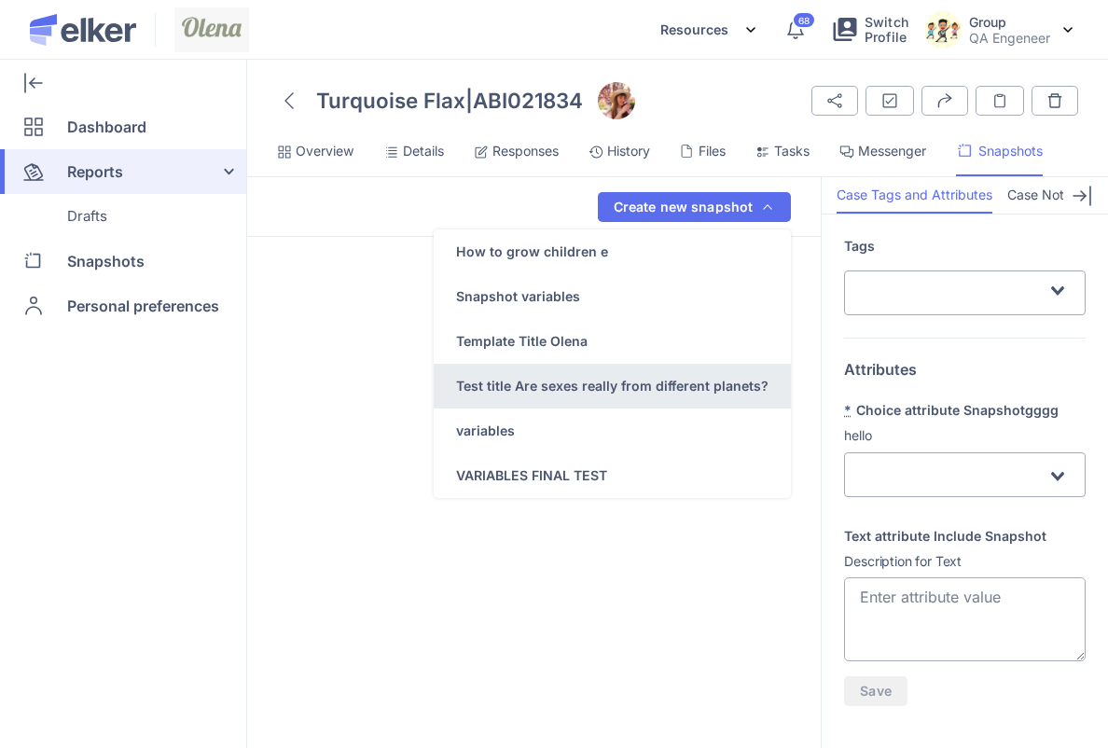
click at [705, 369] on div "Test title Are sexes really from different planets?" at bounding box center [612, 386] width 357 height 45
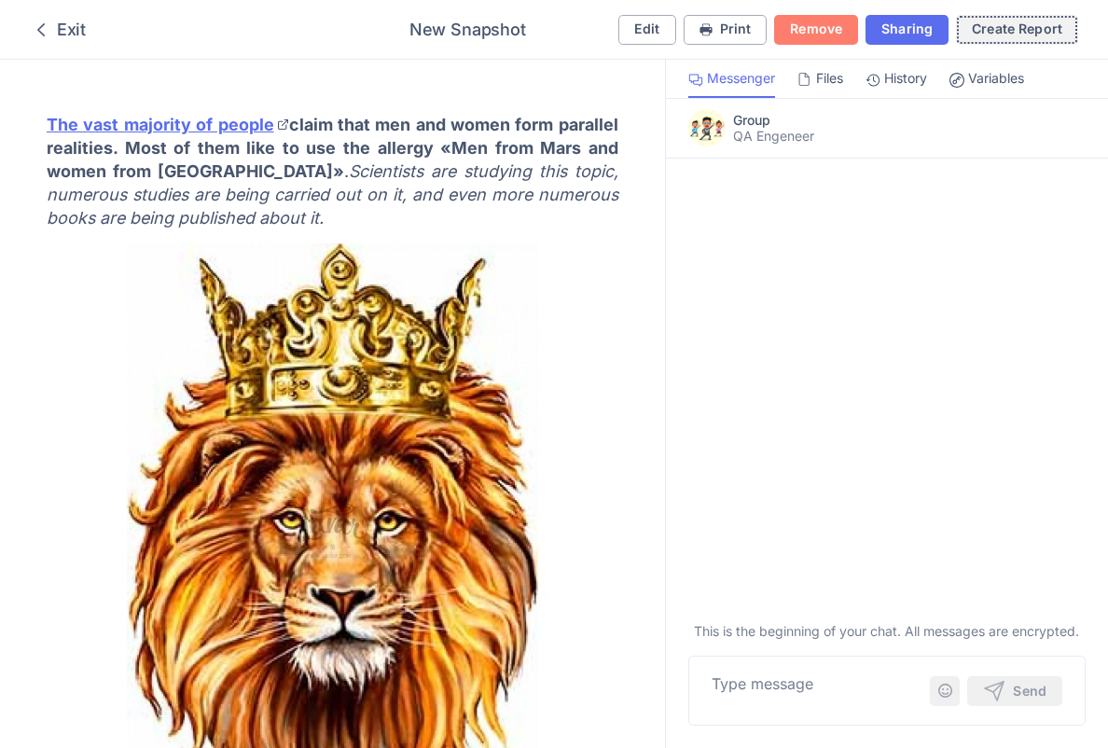
click at [1020, 29] on div "Create Report" at bounding box center [1017, 28] width 91 height 13
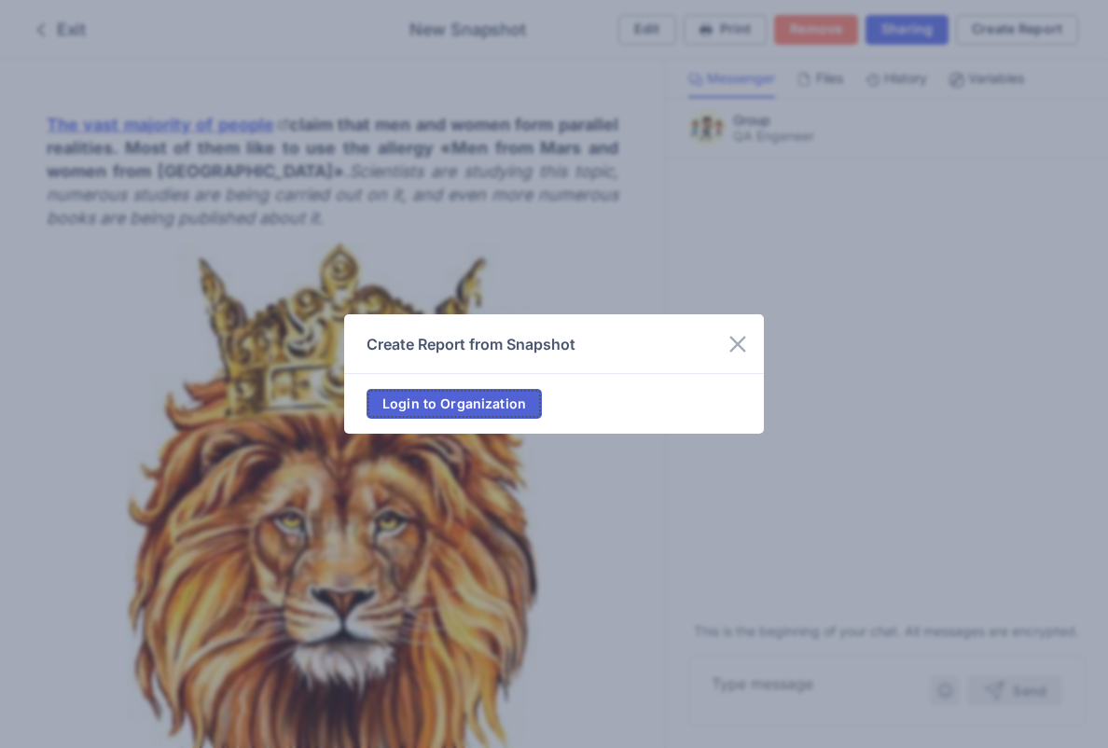
click at [460, 409] on span "Login to Organization" at bounding box center [455, 403] width 144 height 13
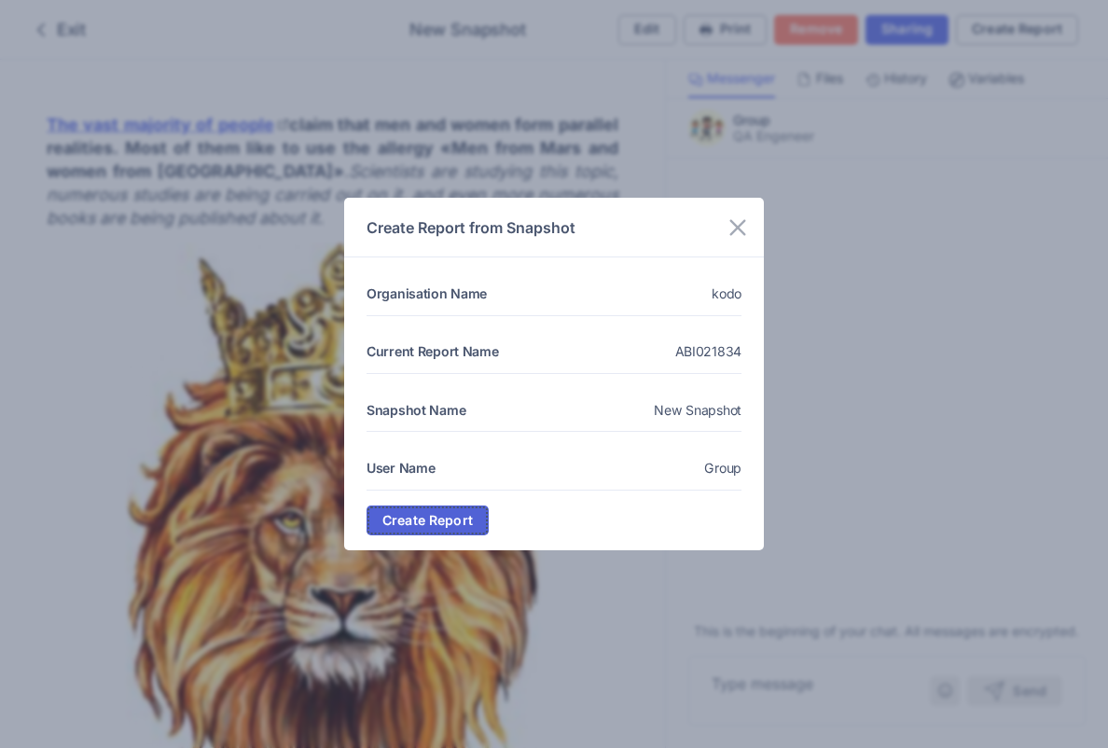
click at [432, 529] on button "Create Report" at bounding box center [428, 521] width 122 height 30
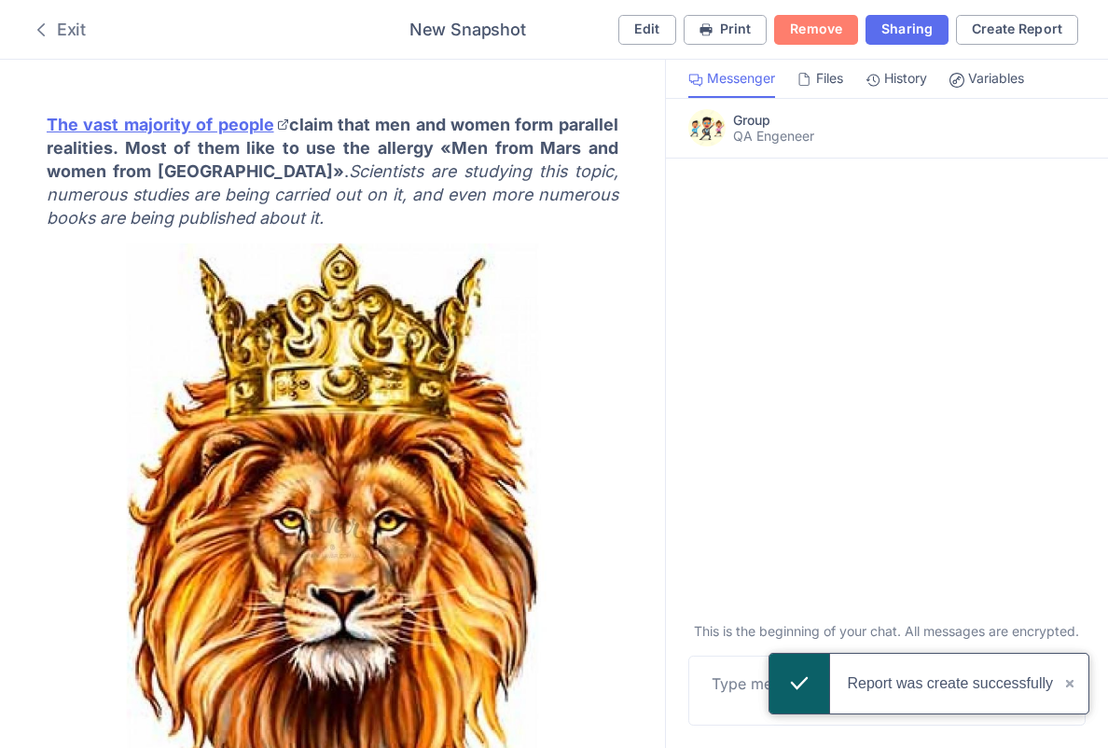
click at [66, 20] on div "Exit" at bounding box center [58, 30] width 56 height 22
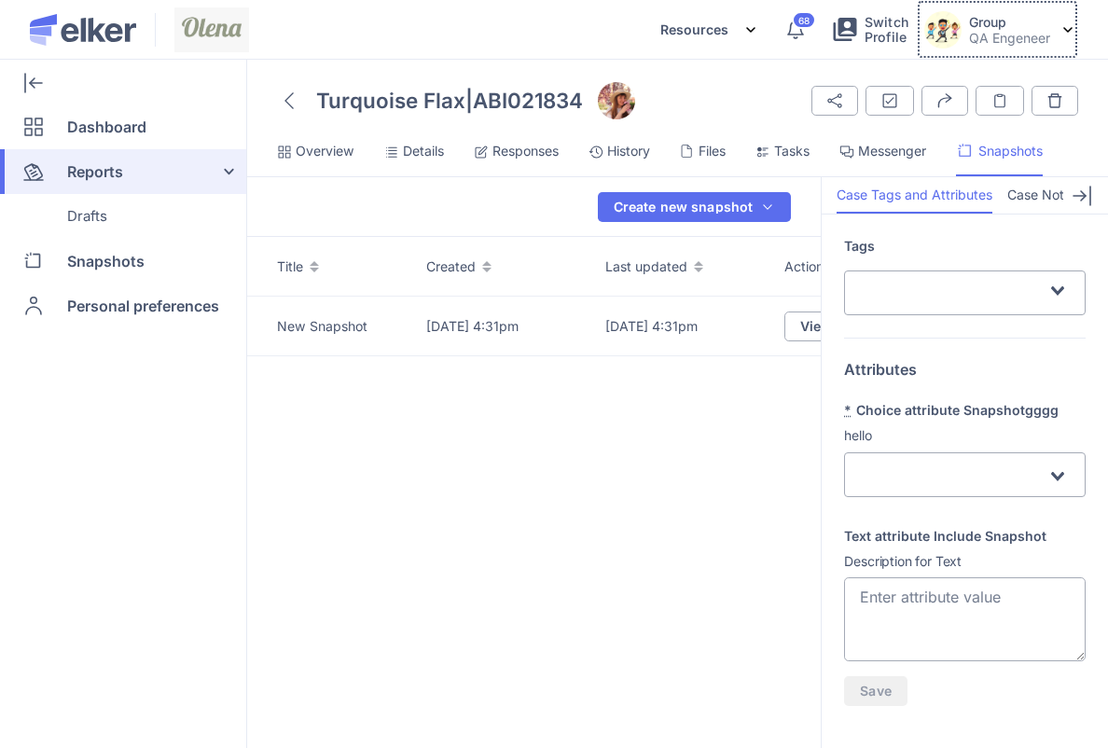
click at [971, 41] on p "QA Engeneer" at bounding box center [1009, 38] width 81 height 16
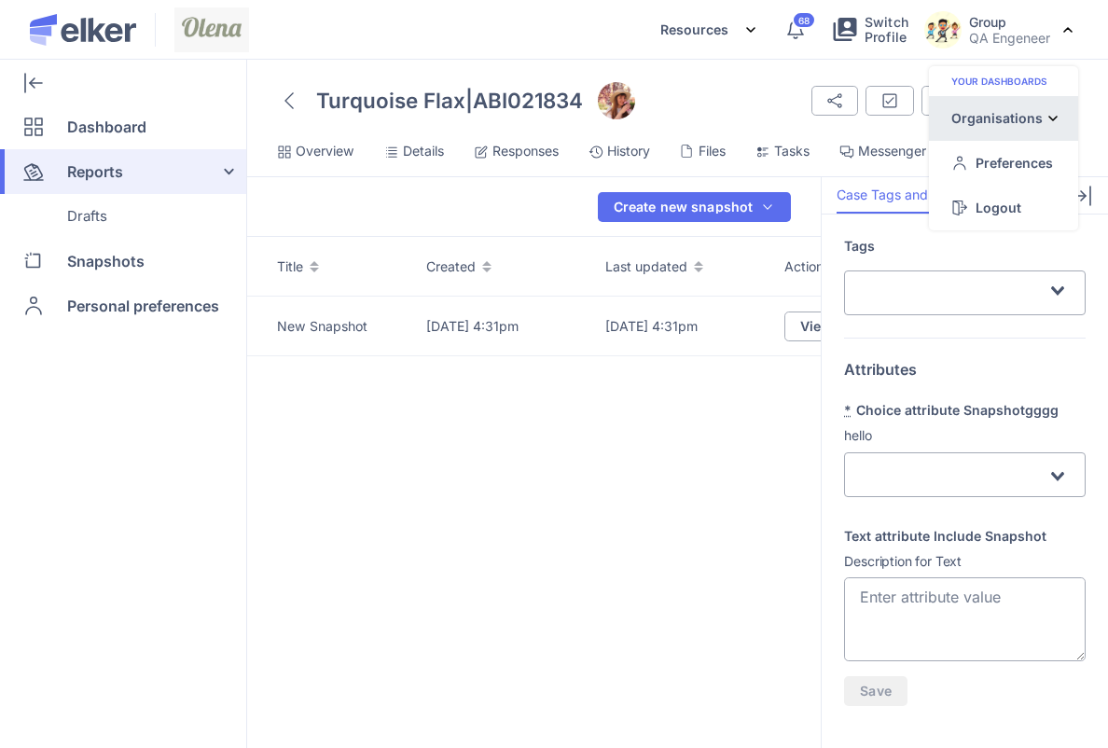
click at [974, 112] on div "Organisations" at bounding box center [997, 118] width 91 height 20
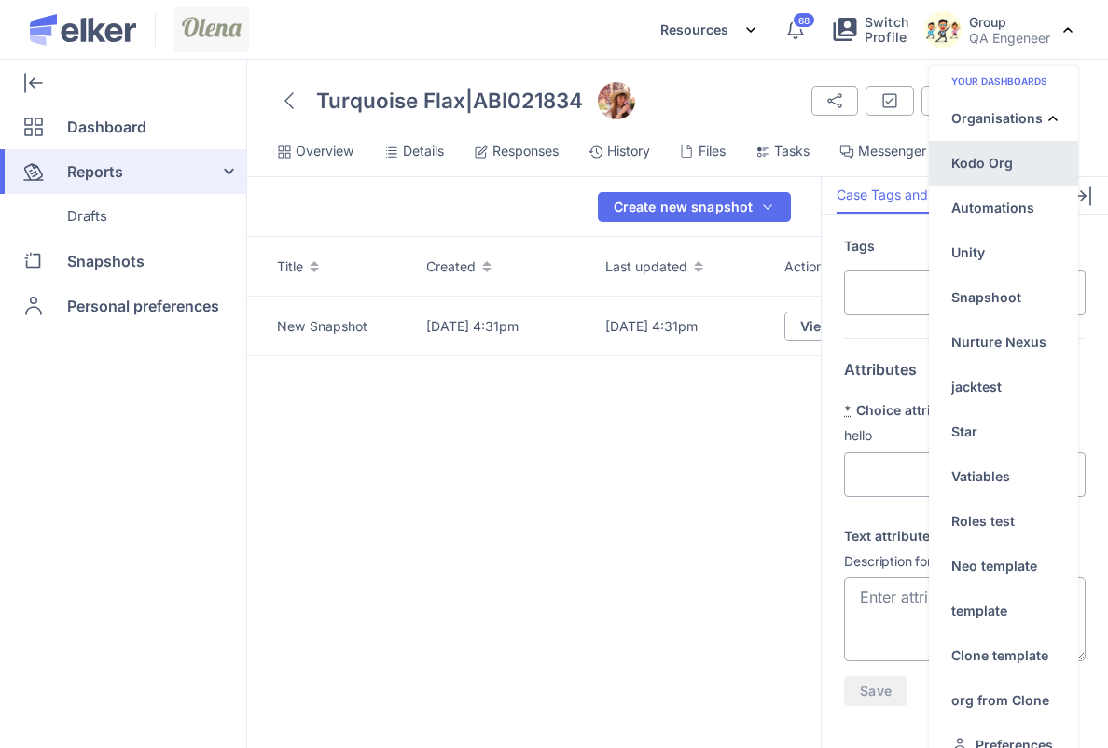
click at [972, 159] on div "Kodo Org" at bounding box center [983, 163] width 62 height 20
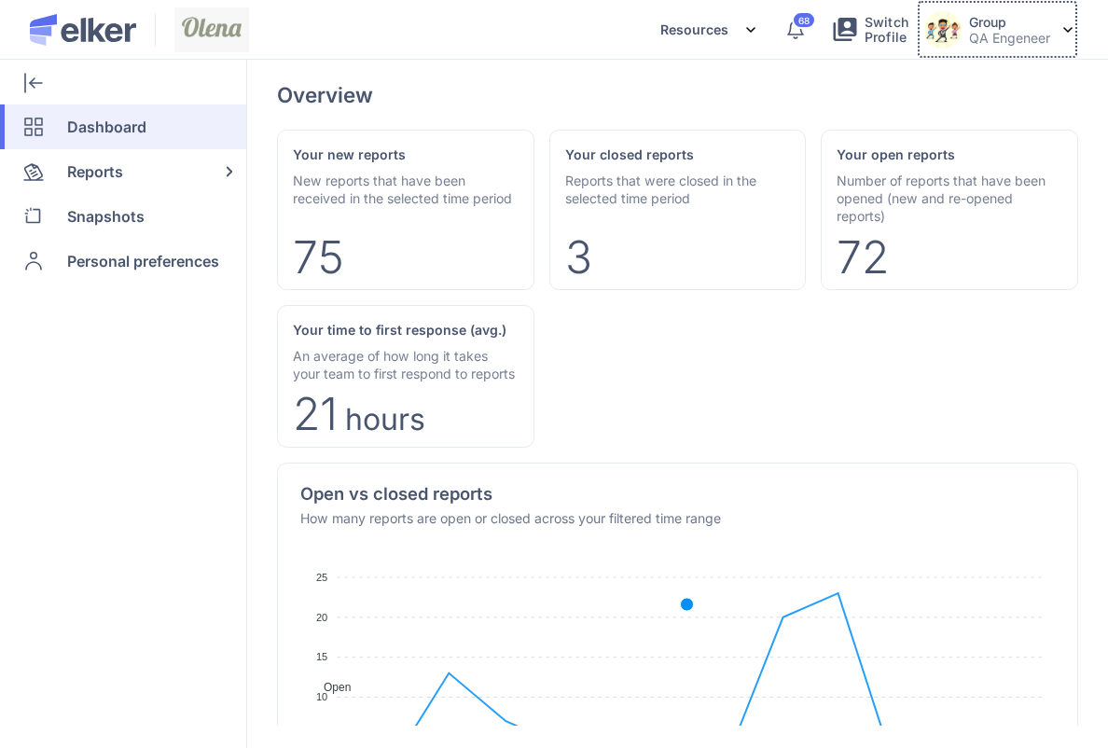
click at [962, 35] on div "Group QA Engeneer" at bounding box center [988, 29] width 126 height 37
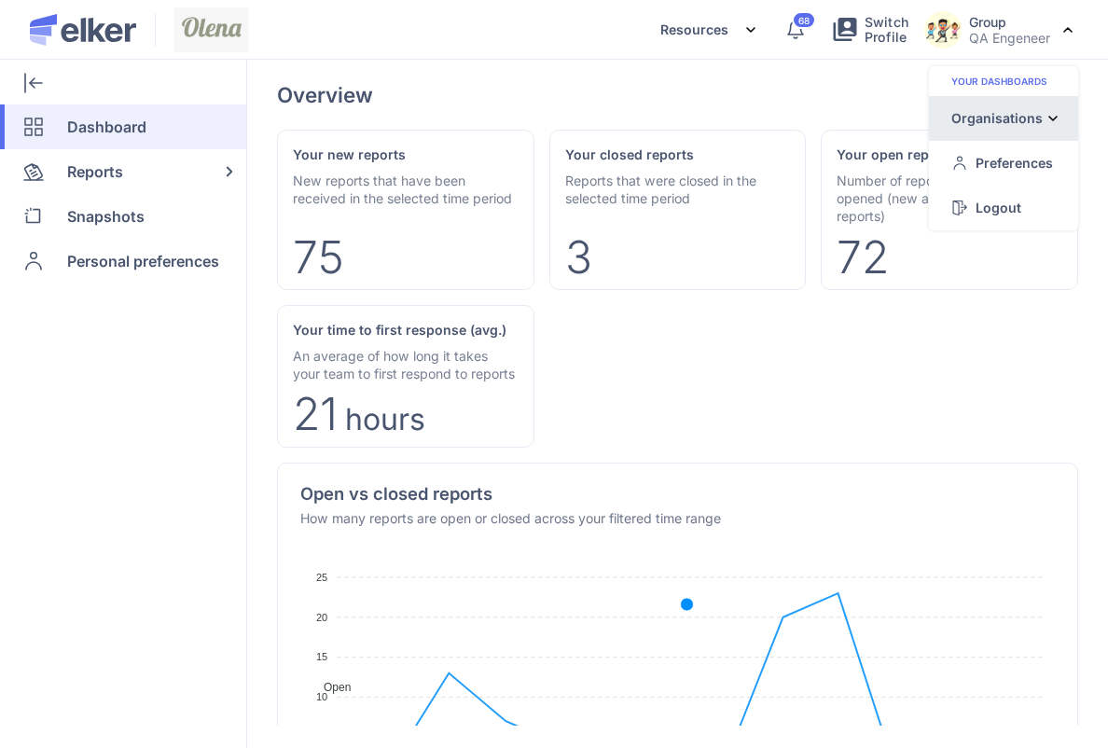
click at [0, 0] on div "Organisations" at bounding box center [0, 0] width 0 height 0
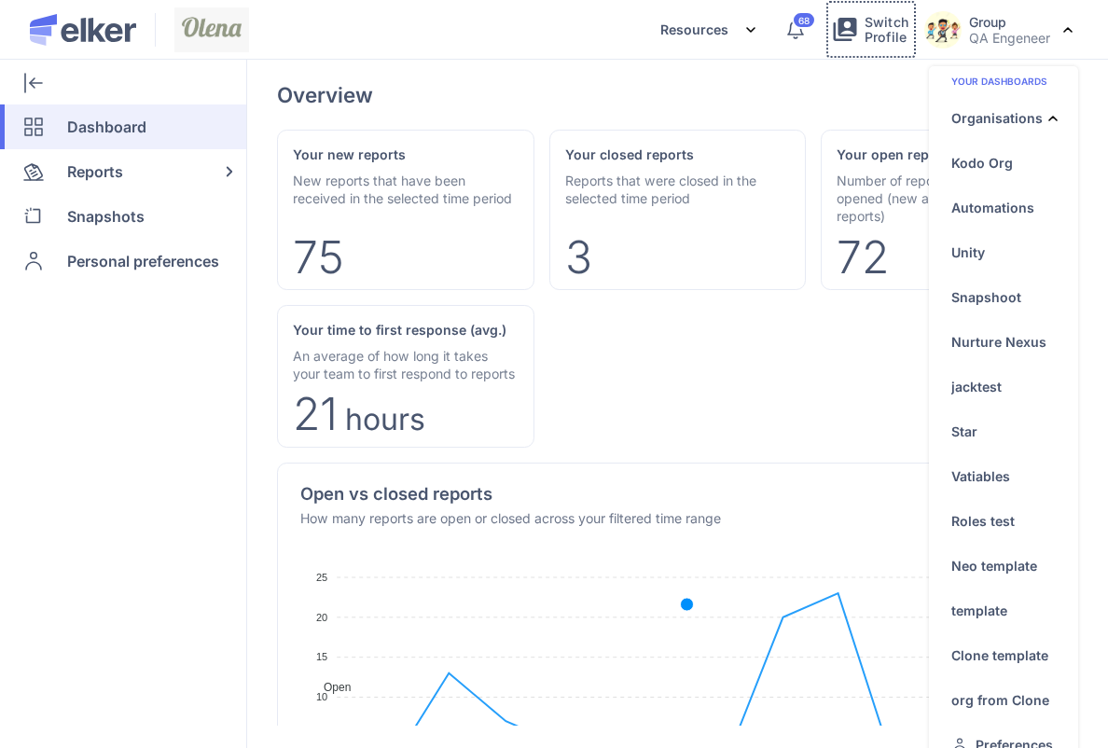
click at [851, 45] on button "Switch Profile" at bounding box center [871, 29] width 91 height 59
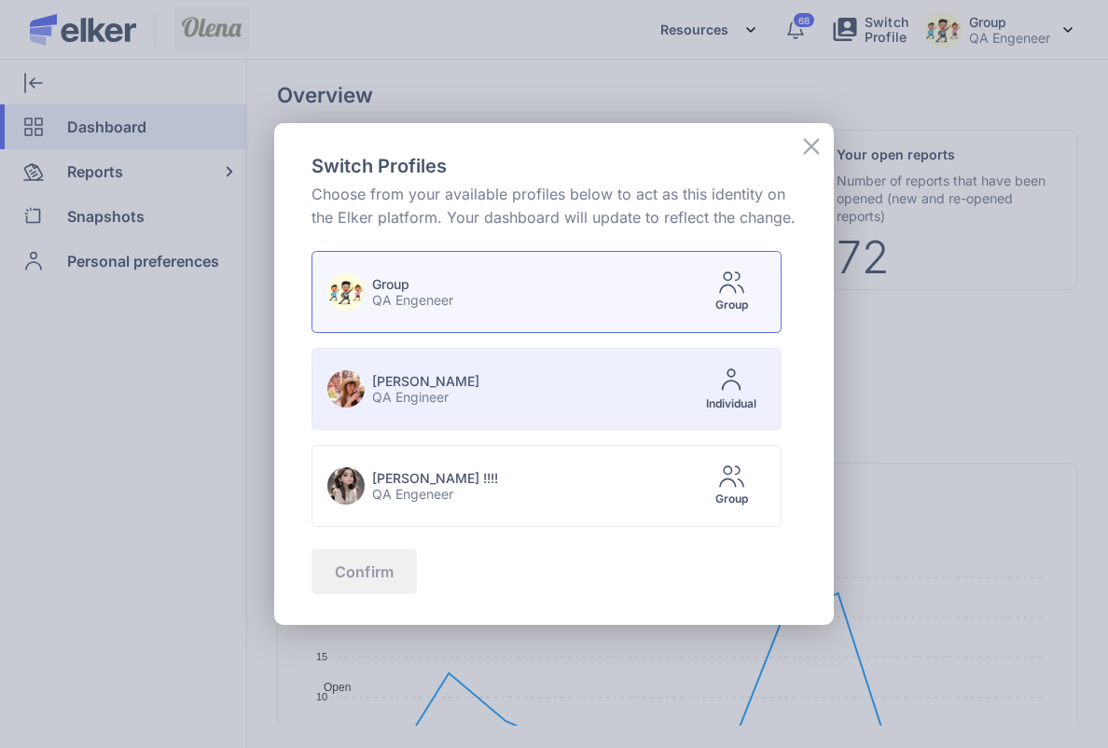
click at [542, 390] on li "[PERSON_NAME] QA Engineer Individual" at bounding box center [547, 389] width 470 height 82
click at [380, 572] on span "Confirm" at bounding box center [364, 571] width 59 height 15
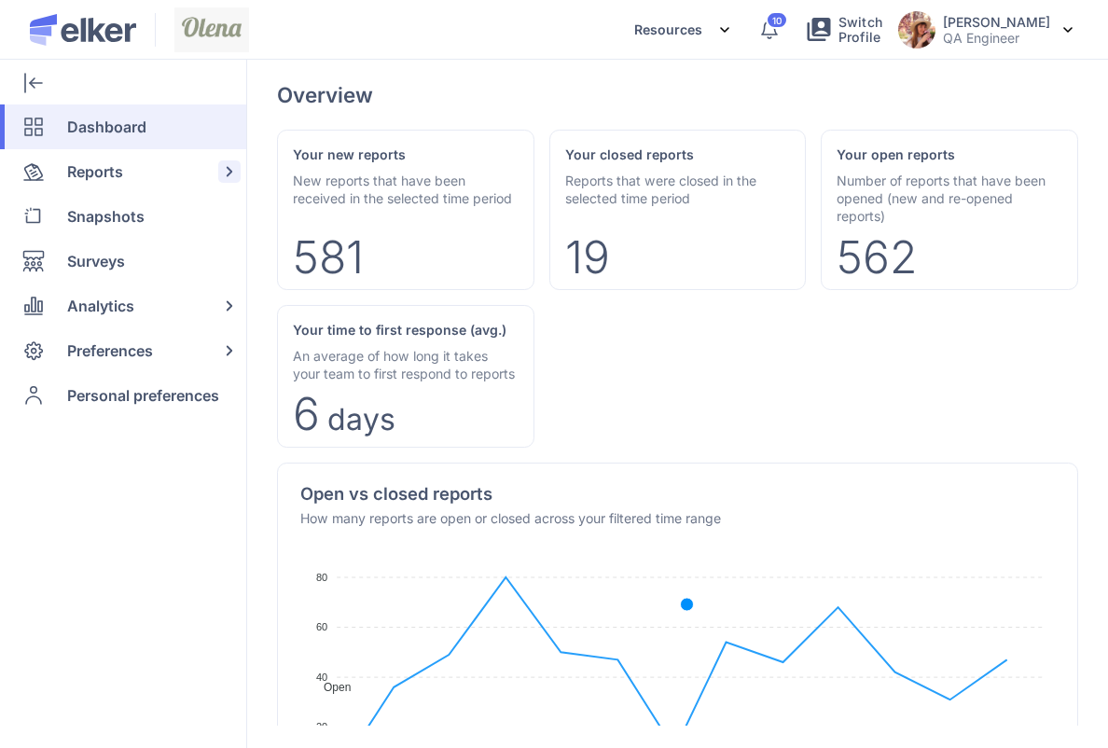
click at [133, 161] on div "Reports" at bounding box center [119, 171] width 239 height 45
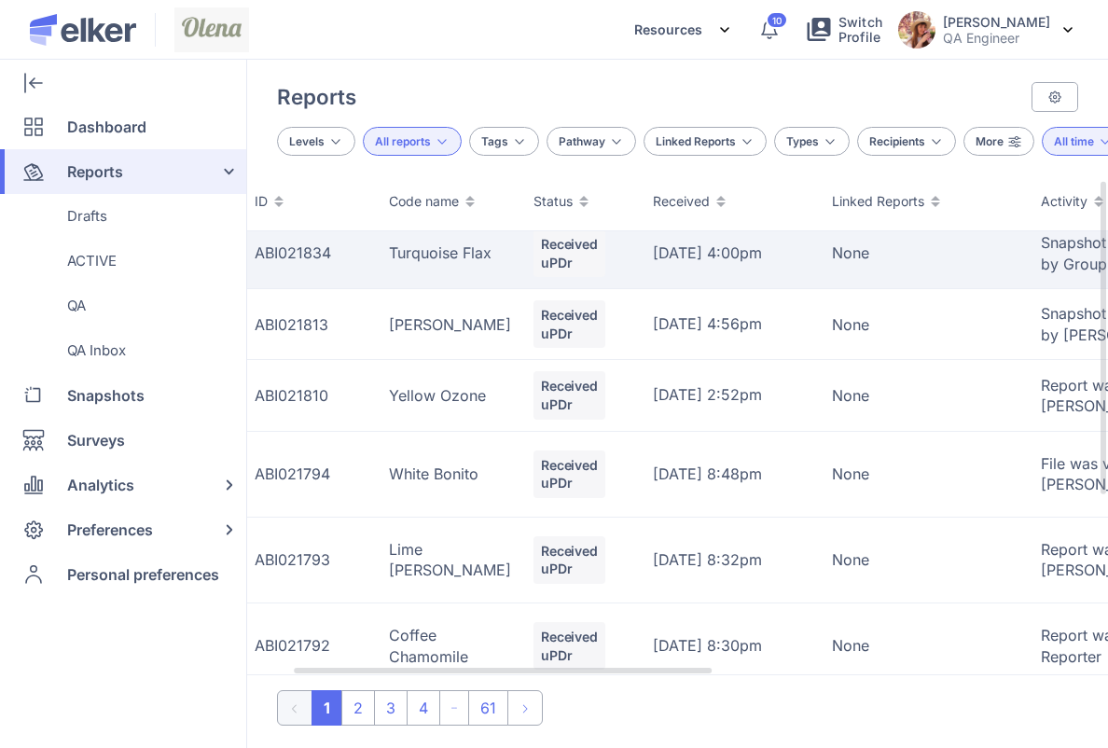
scroll to position [13, 0]
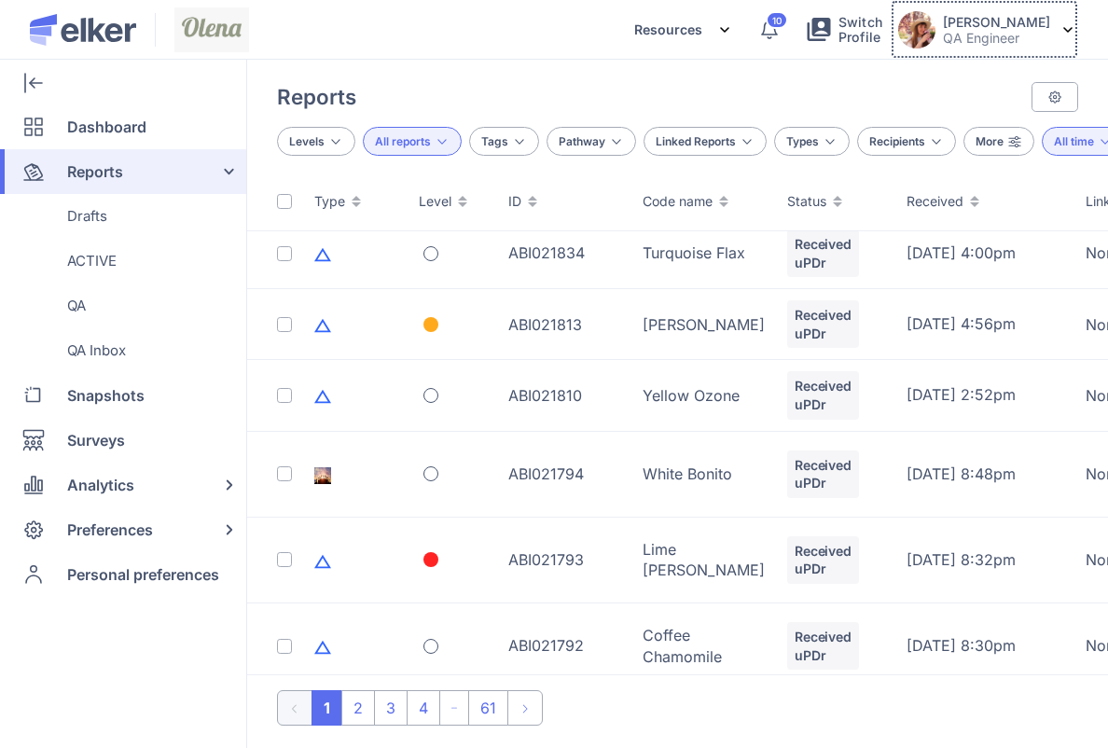
click at [973, 56] on button "[PERSON_NAME] QA Engineer" at bounding box center [985, 29] width 188 height 59
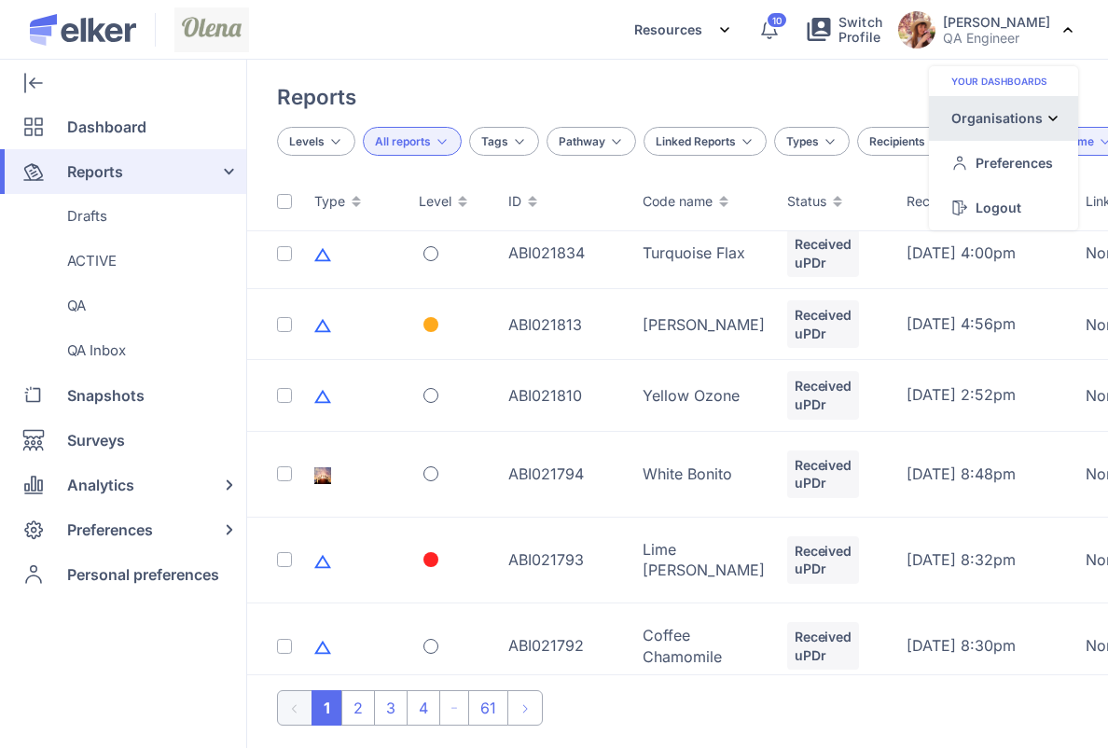
click at [991, 125] on div "Organisations" at bounding box center [997, 118] width 91 height 20
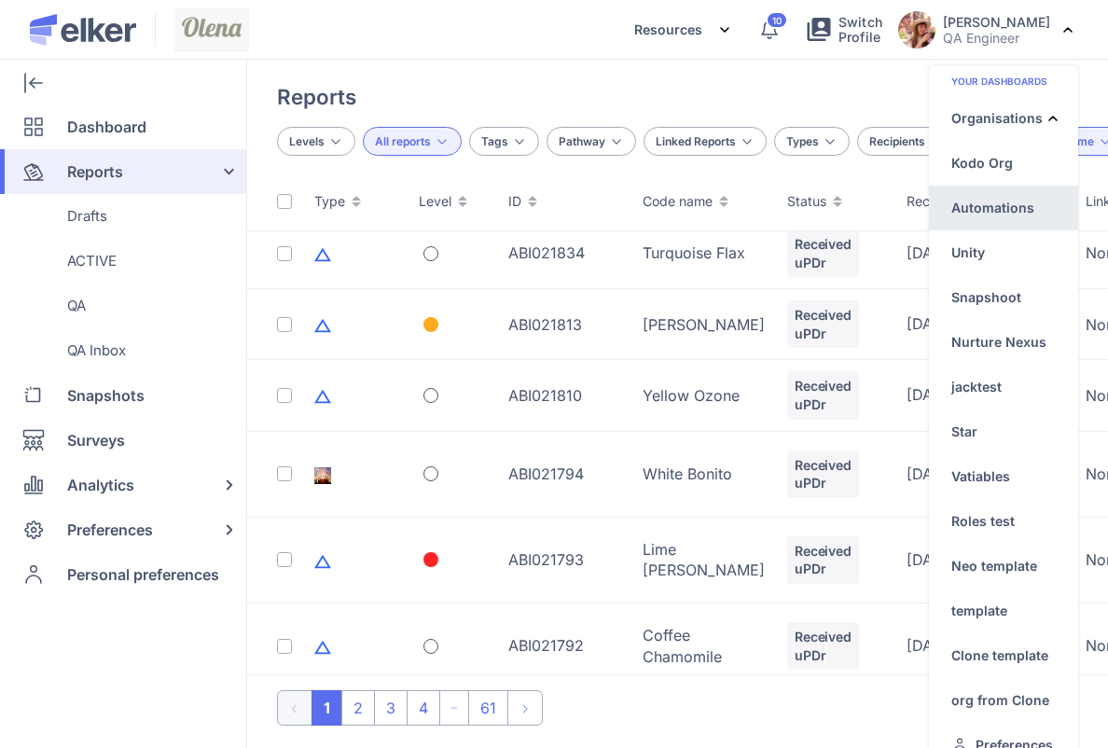
click at [984, 275] on div "Automations" at bounding box center [1003, 297] width 149 height 45
